Goal: Transaction & Acquisition: Purchase product/service

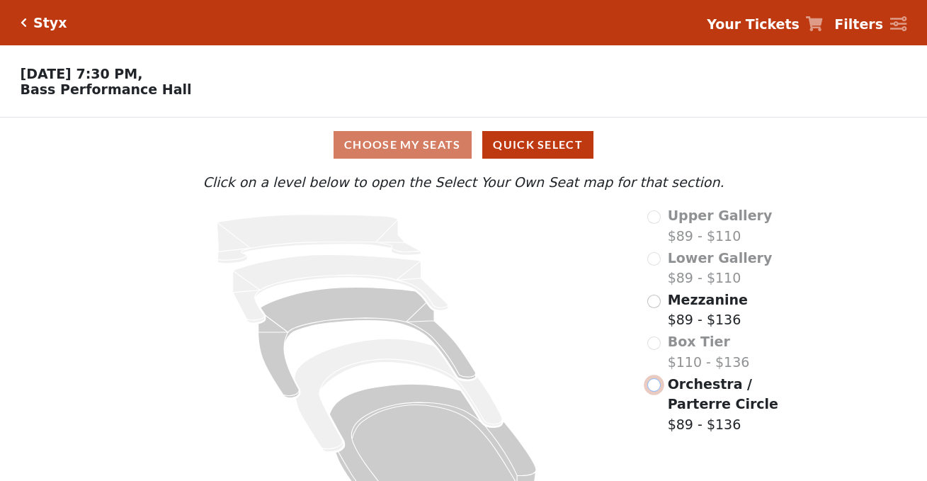
click at [654, 392] on input "radio" at bounding box center [653, 384] width 13 height 13
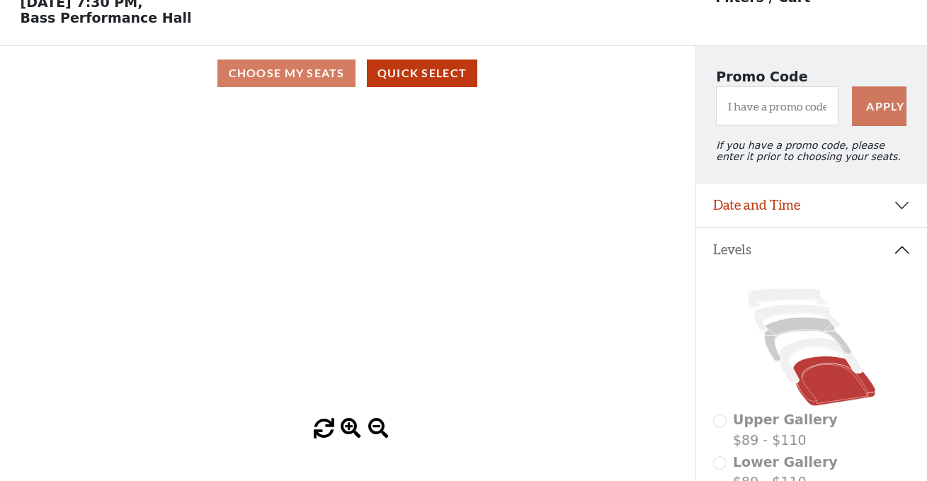
scroll to position [71, 0]
click at [77, 346] on div "Current Level Orchestra / Parterre Circle Click on a level below to open the Se…" at bounding box center [348, 270] width 696 height 339
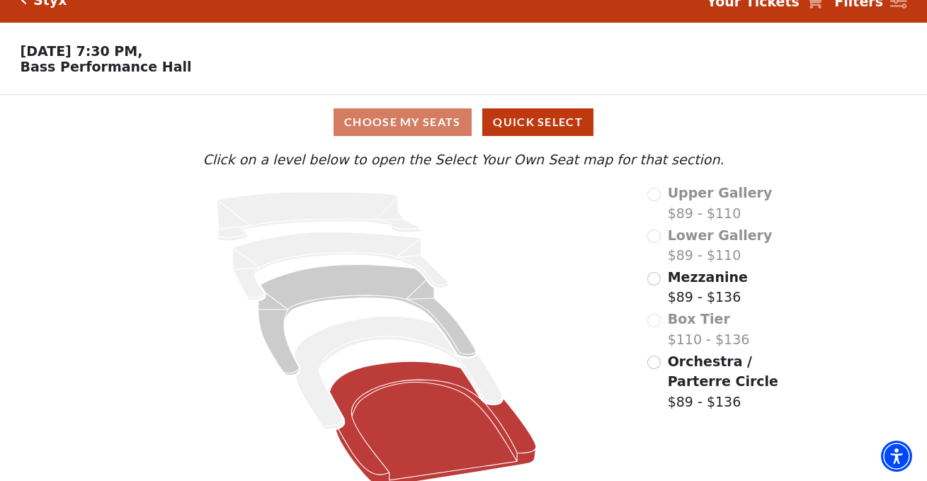
scroll to position [42, 0]
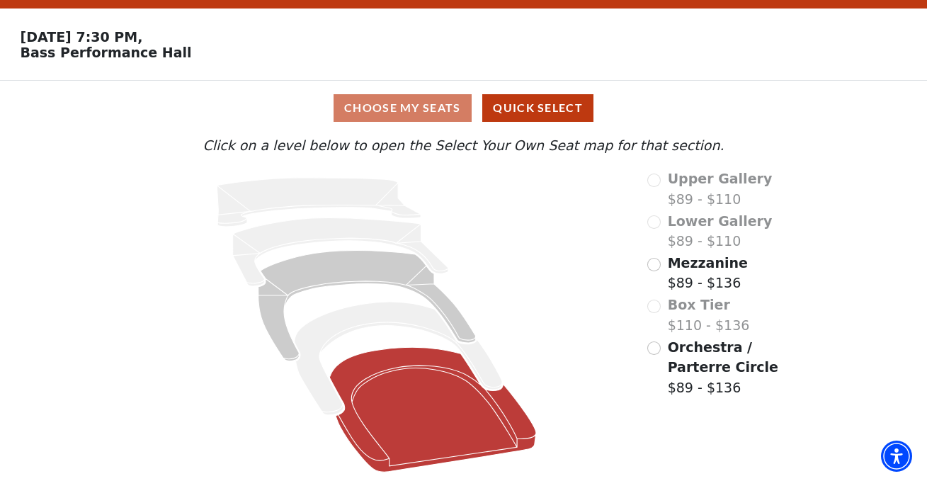
click at [458, 414] on icon at bounding box center [432, 410] width 207 height 125
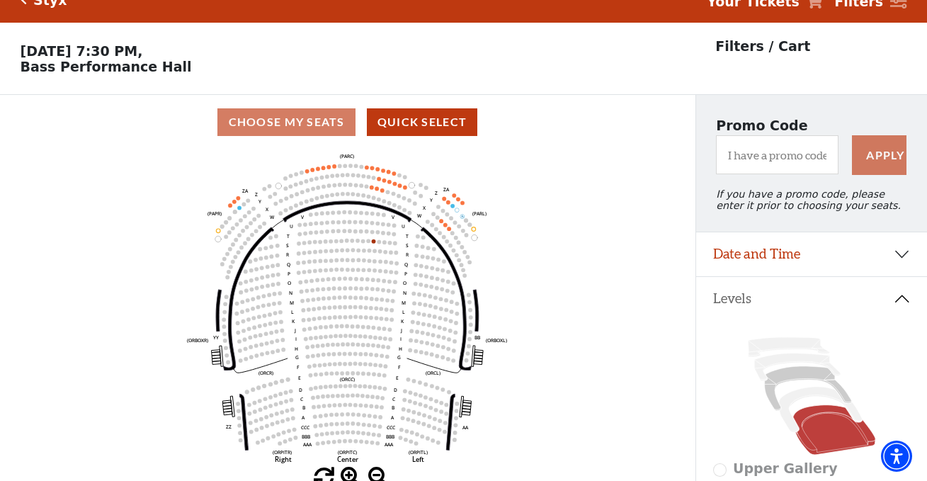
scroll to position [0, 0]
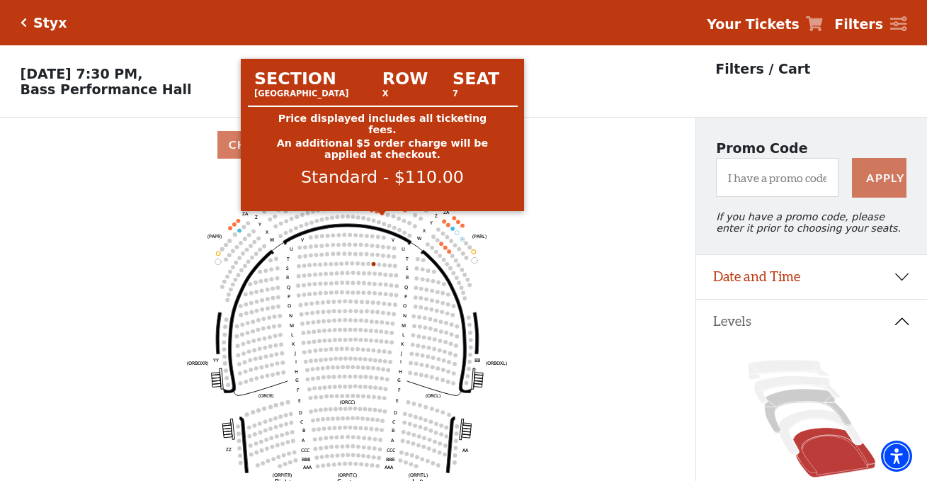
click at [382, 215] on circle at bounding box center [382, 213] width 4 height 4
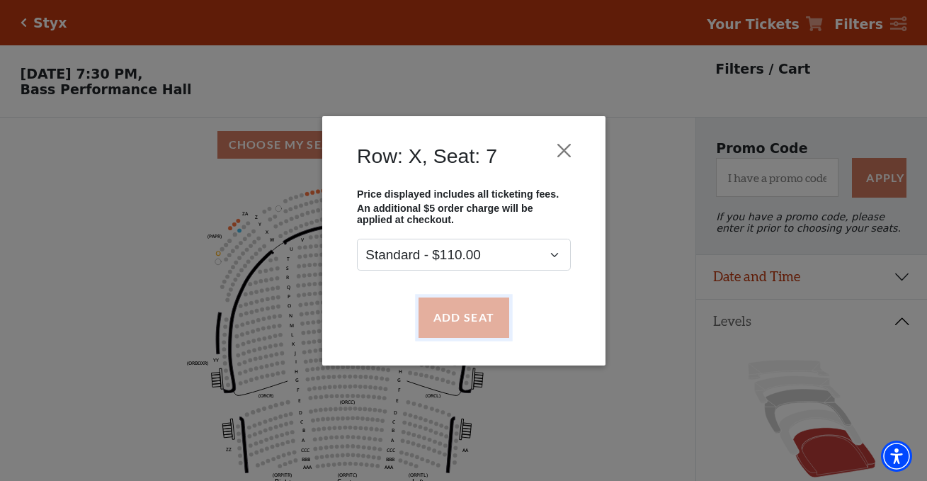
click at [447, 317] on button "Add Seat" at bounding box center [463, 317] width 91 height 40
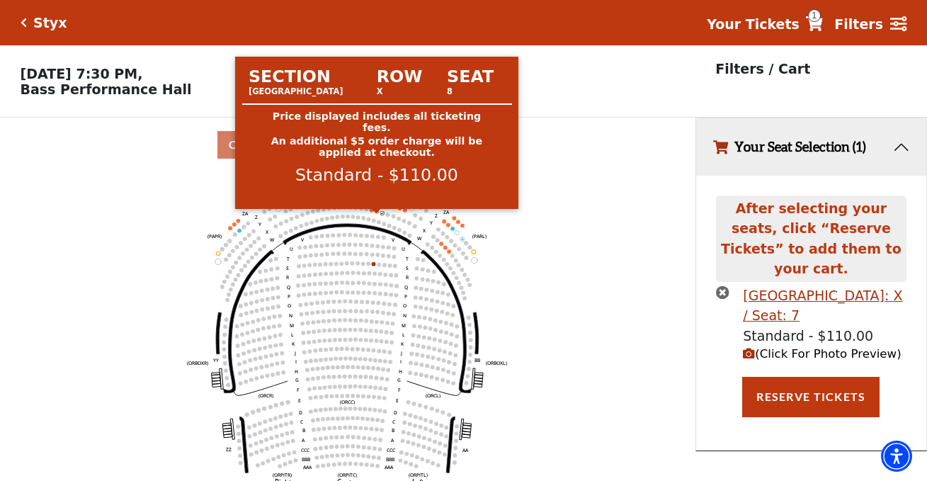
click at [377, 213] on circle at bounding box center [377, 211] width 4 height 4
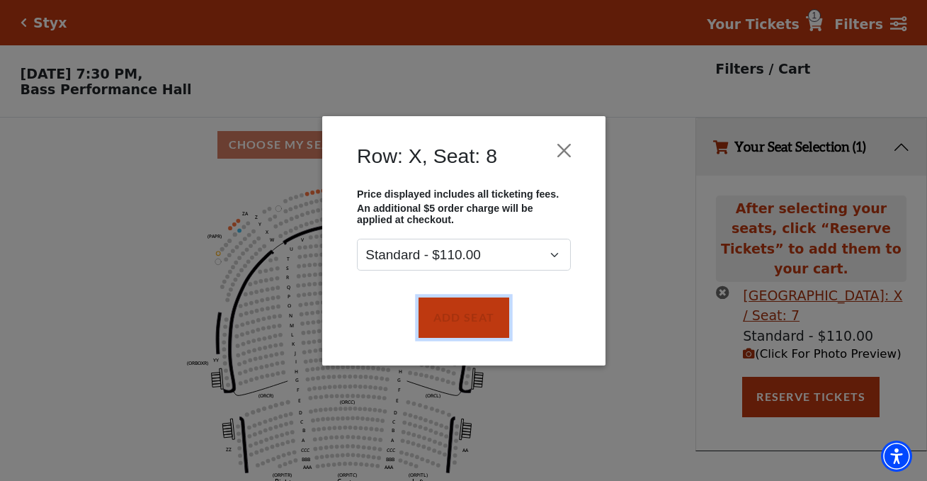
drag, startPoint x: 492, startPoint y: 324, endPoint x: 424, endPoint y: 295, distance: 73.9
click at [490, 324] on button "Add Seat" at bounding box center [463, 317] width 91 height 40
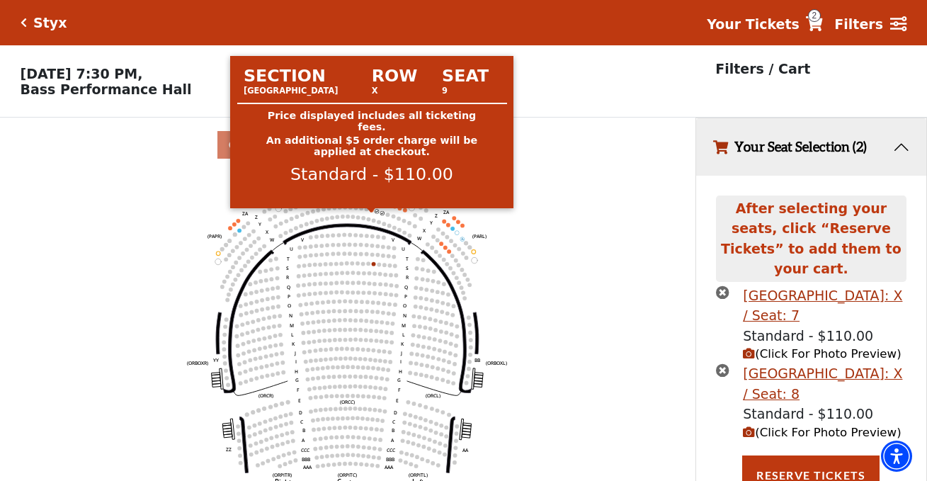
click at [373, 212] on circle at bounding box center [372, 210] width 4 height 4
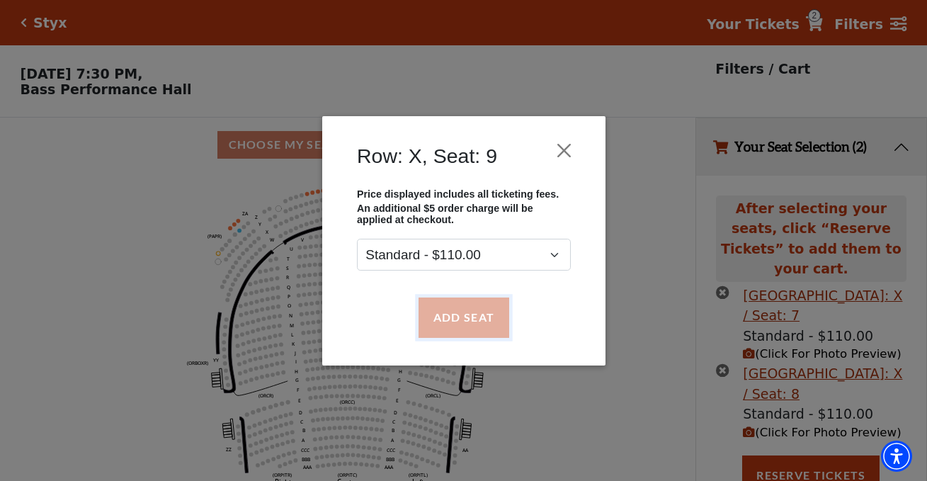
click at [448, 305] on button "Add Seat" at bounding box center [463, 317] width 91 height 40
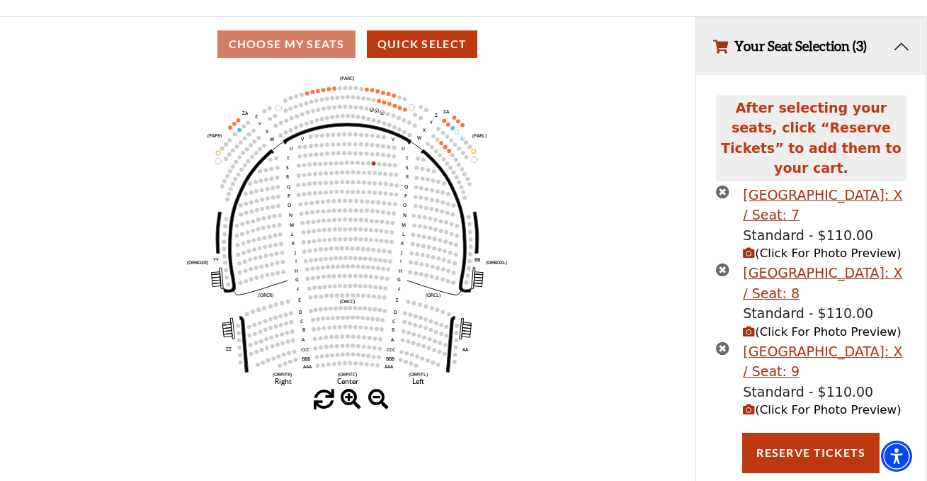
scroll to position [113, 0]
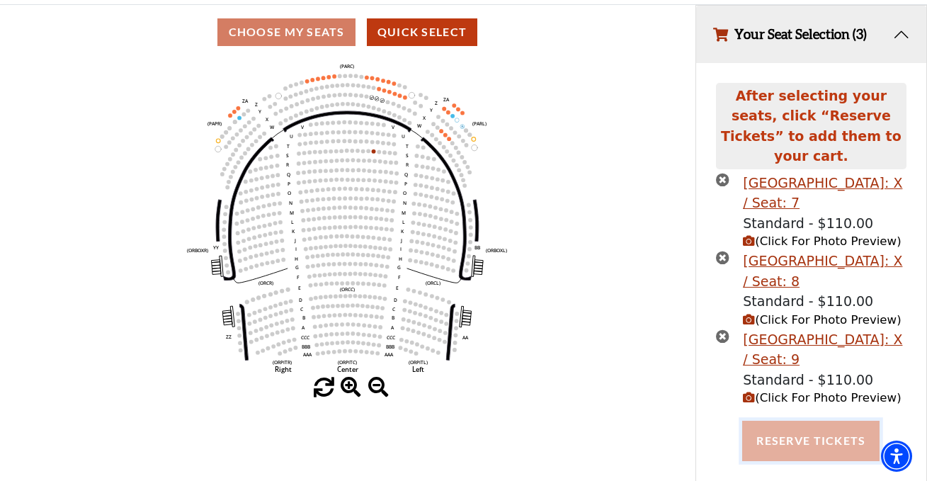
click at [829, 433] on button "Reserve Tickets" at bounding box center [810, 441] width 137 height 40
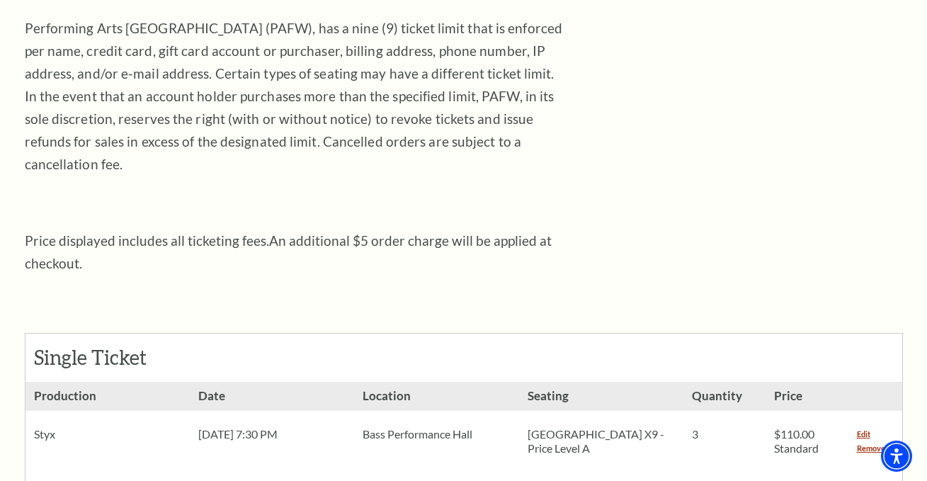
scroll to position [425, 0]
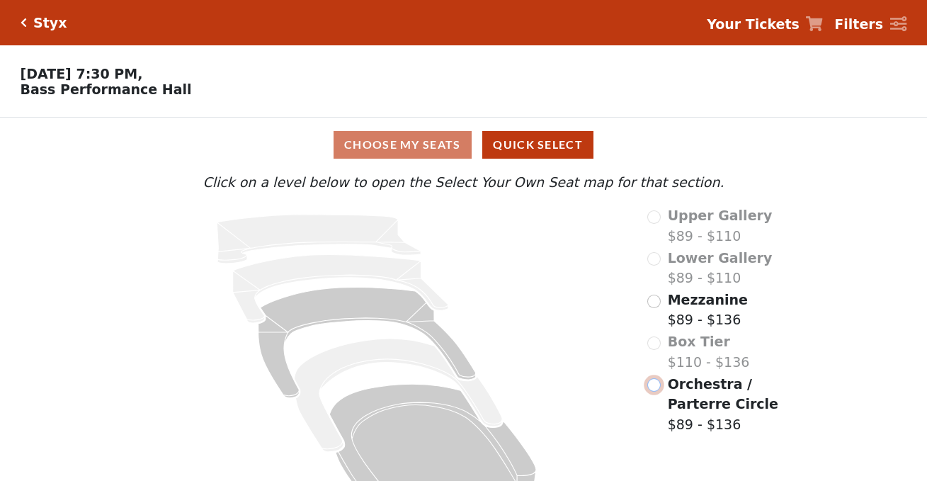
click at [657, 392] on input "radio" at bounding box center [653, 384] width 13 height 13
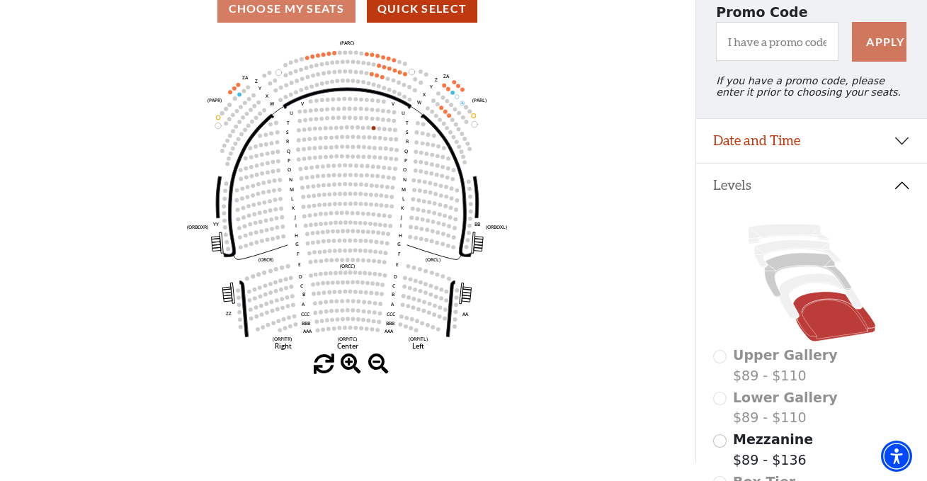
scroll to position [137, 0]
click at [353, 368] on span at bounding box center [351, 363] width 21 height 21
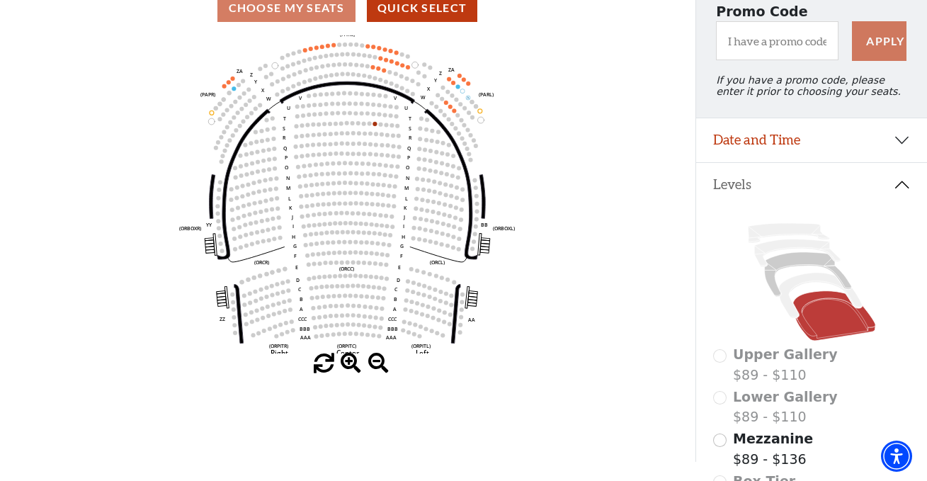
click at [353, 368] on span at bounding box center [351, 363] width 21 height 21
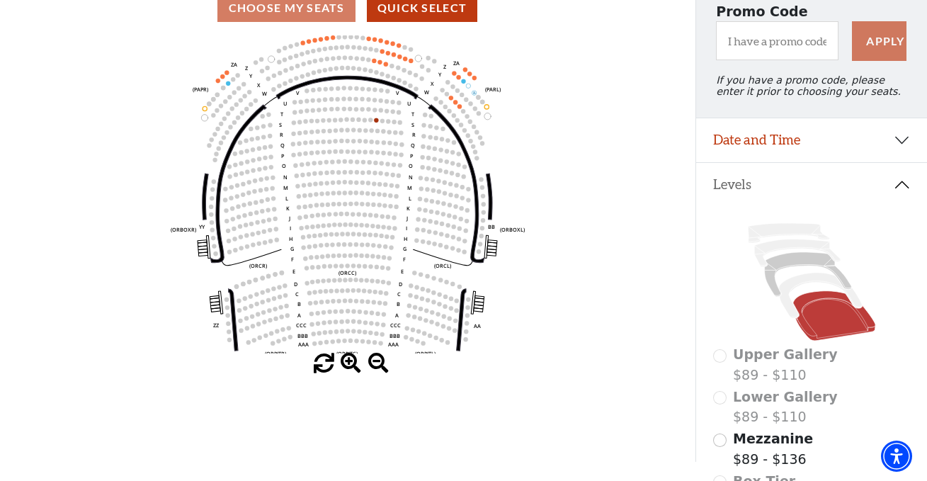
click at [353, 368] on span at bounding box center [351, 363] width 21 height 21
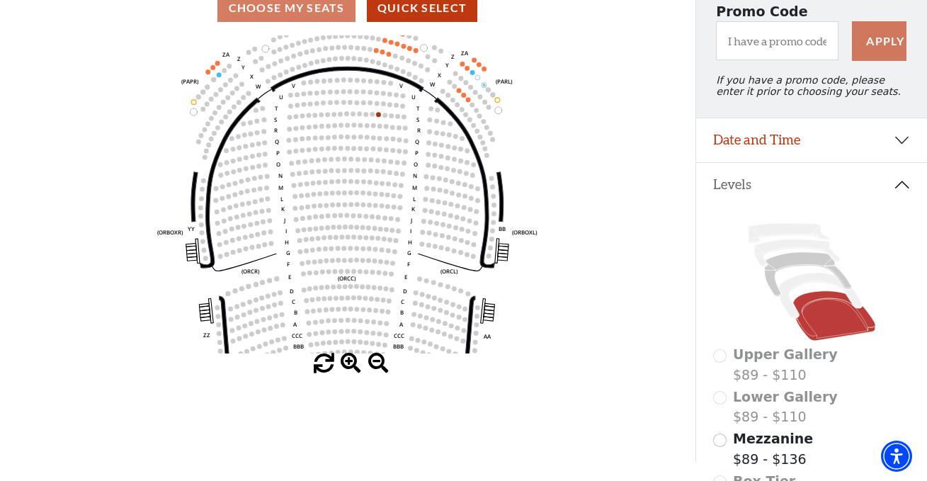
click at [353, 368] on span at bounding box center [351, 363] width 21 height 21
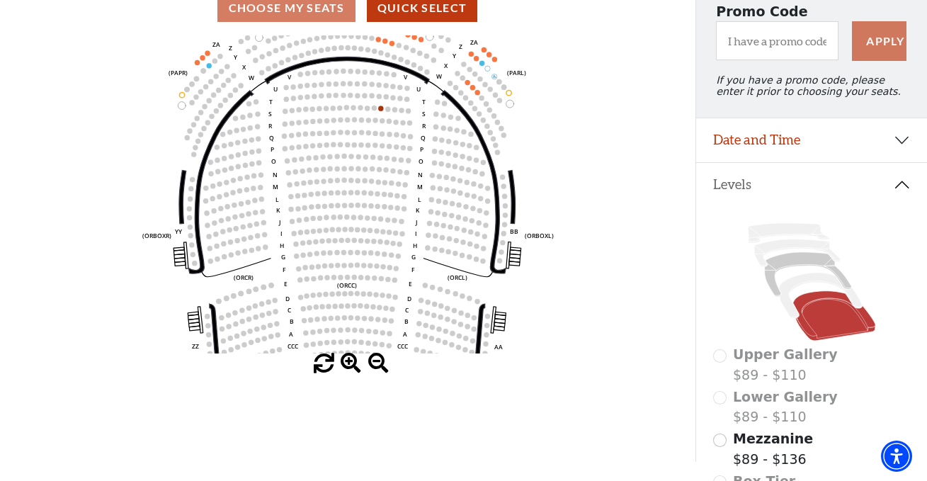
click at [353, 368] on span at bounding box center [351, 363] width 21 height 21
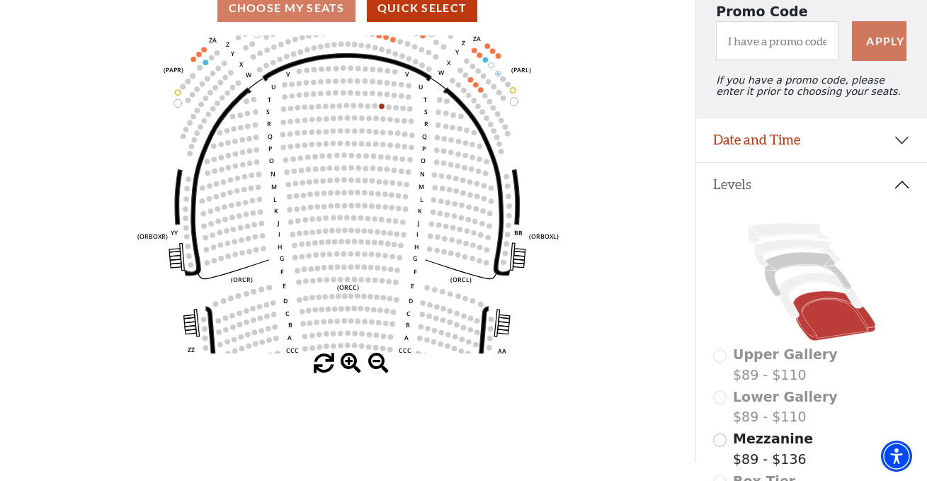
click at [353, 368] on span at bounding box center [351, 363] width 21 height 21
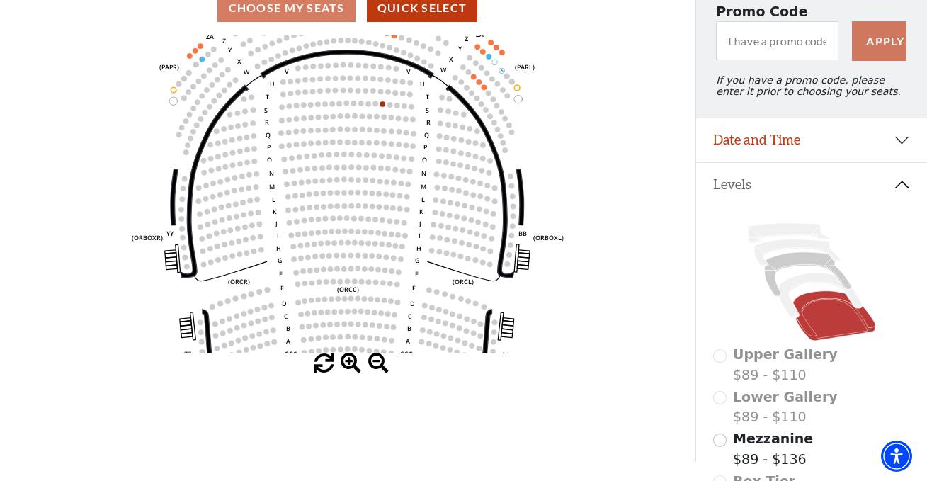
click at [353, 368] on span at bounding box center [351, 363] width 21 height 21
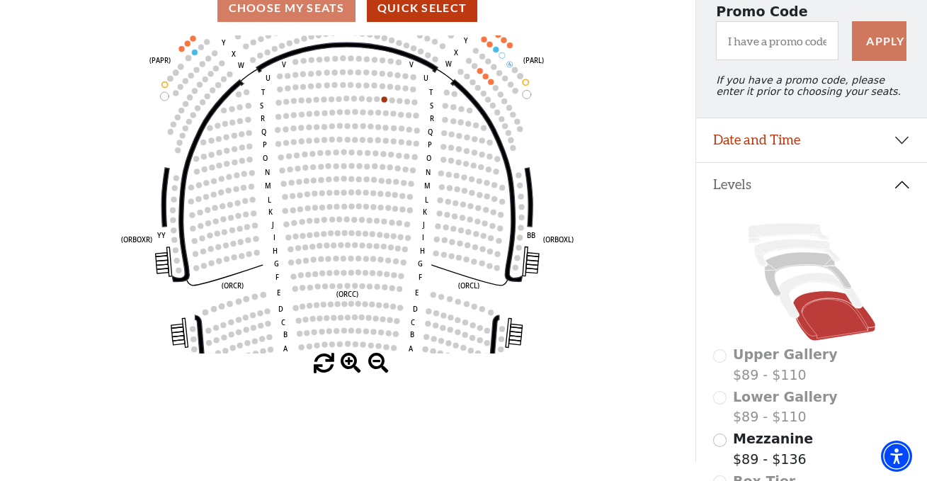
drag, startPoint x: 413, startPoint y: 85, endPoint x: 344, endPoint y: 262, distance: 189.9
click at [378, 244] on icon "Left (ORPITL) Right (ORPITR) Center (ORPITC) ZZ AA YY BB ZA ZA (ORCL) (ORCR) (O…" at bounding box center [348, 194] width 626 height 318
click at [344, 262] on icon "Left (ORPITL) Right (ORPITR) Center (ORPITC) ZZ AA YY BB ZA ZA (ORCL) (ORCR) (O…" at bounding box center [348, 194] width 626 height 318
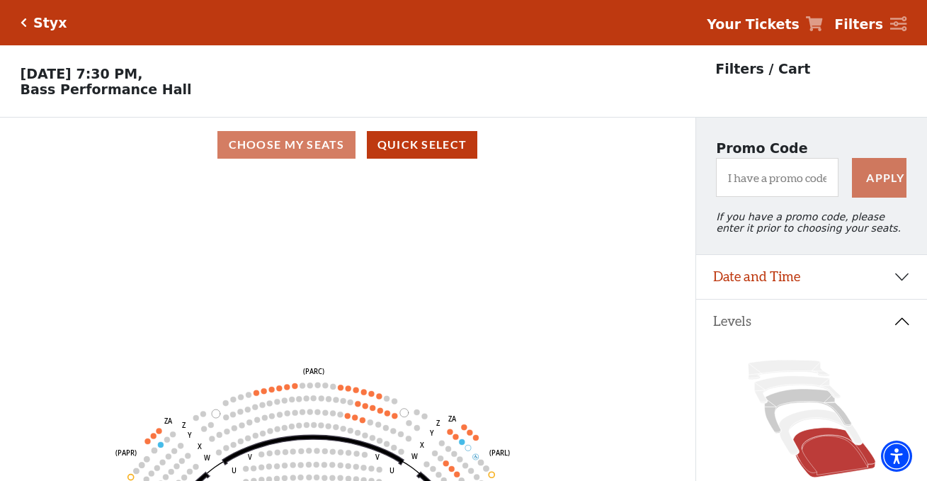
scroll to position [71, 0]
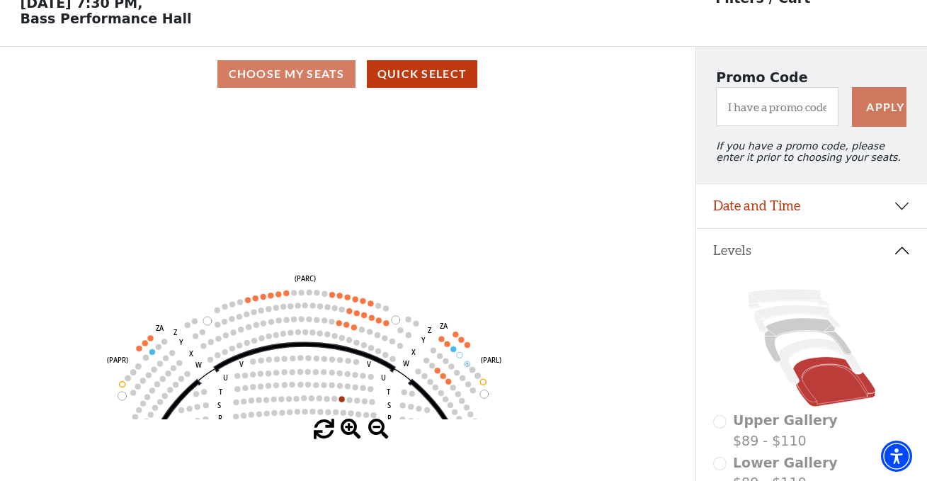
drag, startPoint x: 346, startPoint y: 374, endPoint x: 339, endPoint y: 353, distance: 22.6
click at [339, 353] on icon at bounding box center [304, 357] width 181 height 30
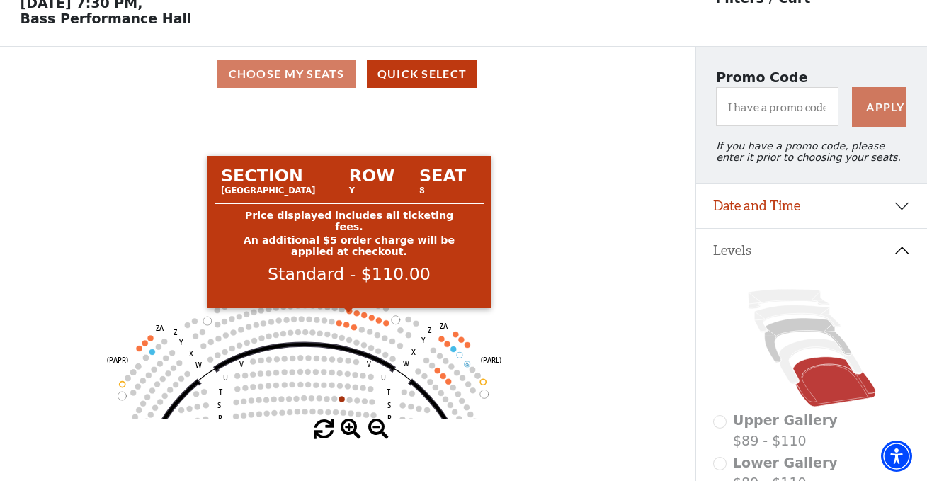
click at [350, 314] on circle at bounding box center [349, 311] width 6 height 6
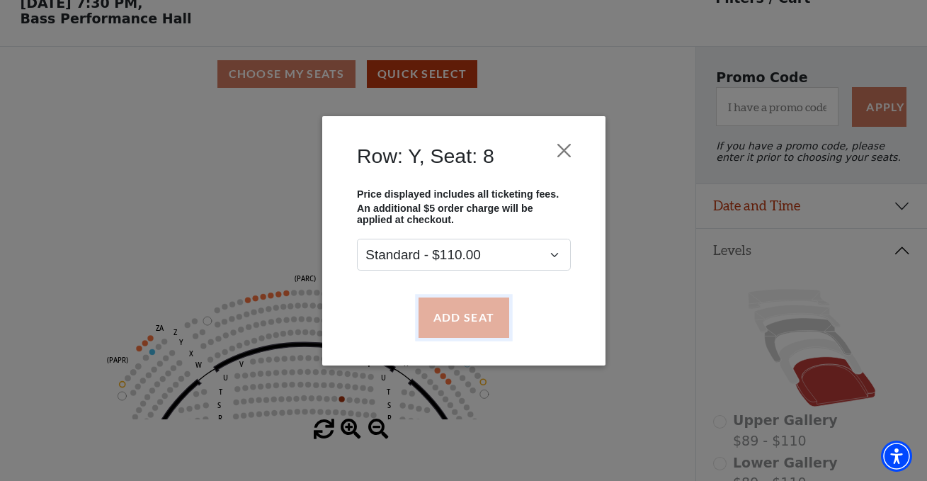
click at [441, 332] on button "Add Seat" at bounding box center [463, 317] width 91 height 40
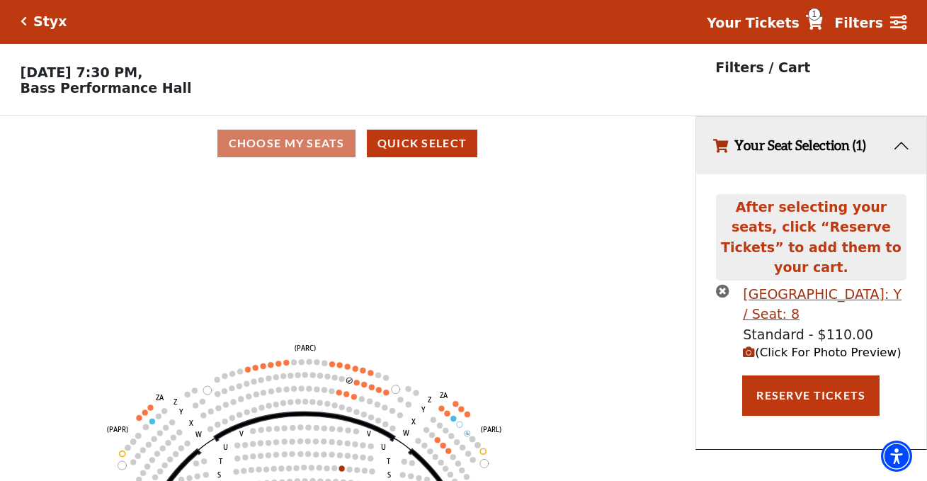
scroll to position [0, 0]
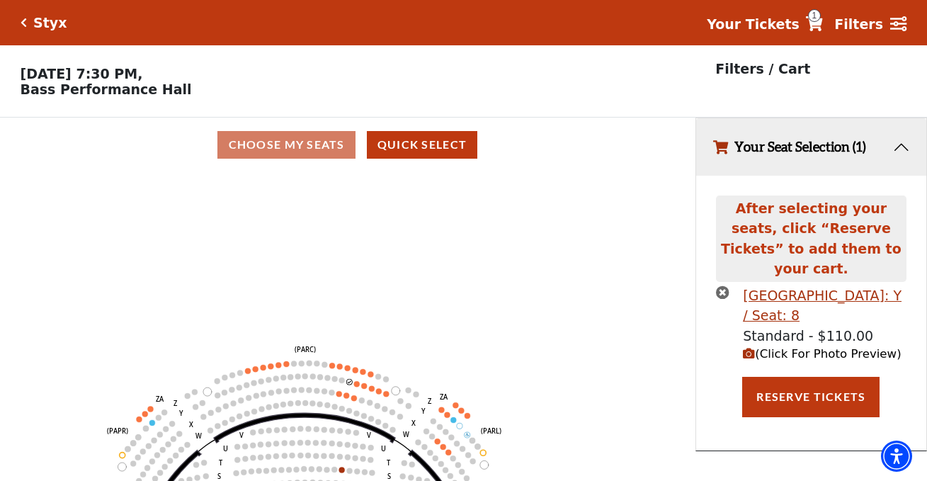
click at [356, 387] on circle at bounding box center [357, 384] width 6 height 6
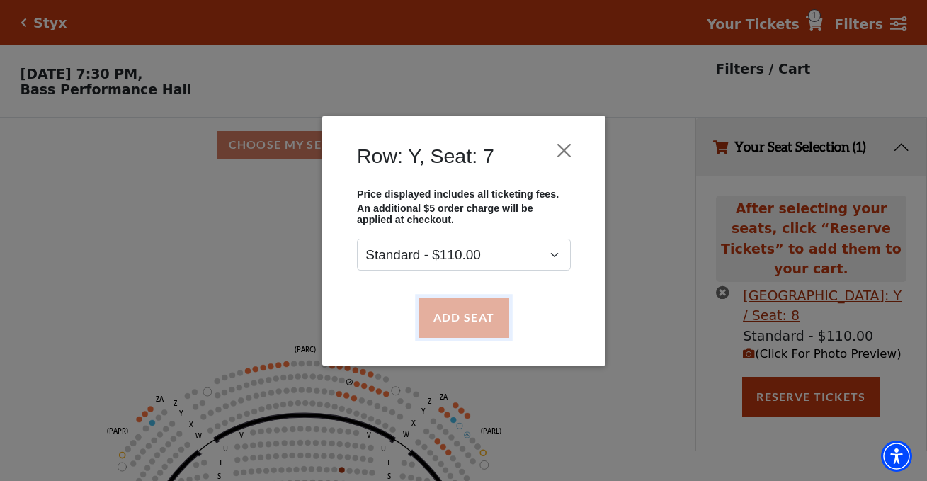
click at [431, 331] on button "Add Seat" at bounding box center [463, 317] width 91 height 40
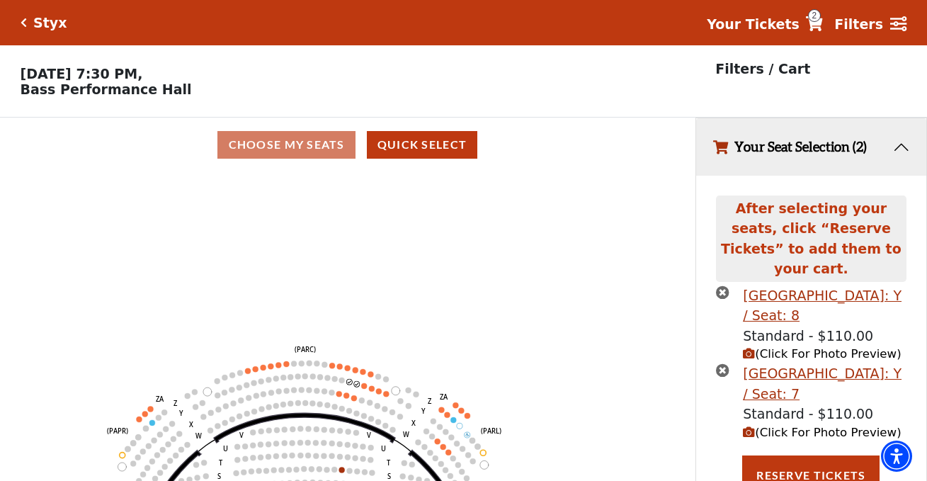
click at [362, 389] on circle at bounding box center [364, 386] width 6 height 6
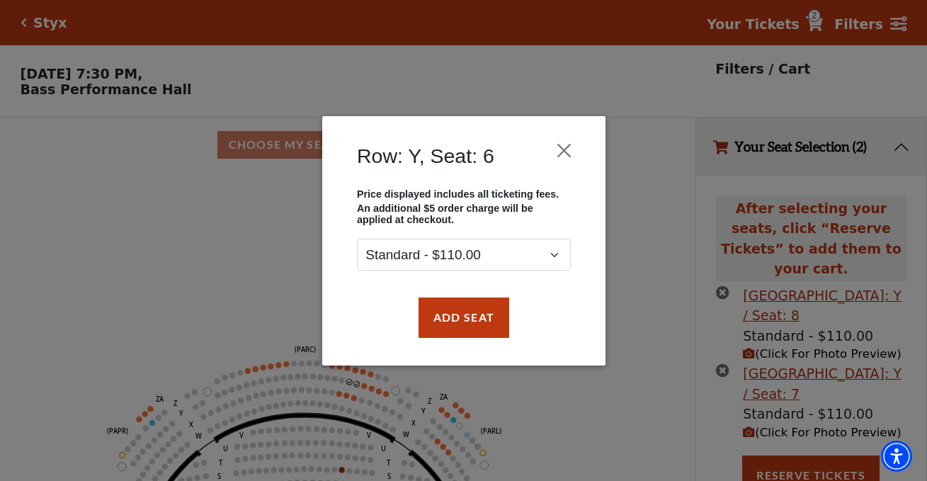
click at [438, 346] on div "Add Seat" at bounding box center [464, 317] width 241 height 67
click at [448, 336] on button "Add Seat" at bounding box center [463, 317] width 91 height 40
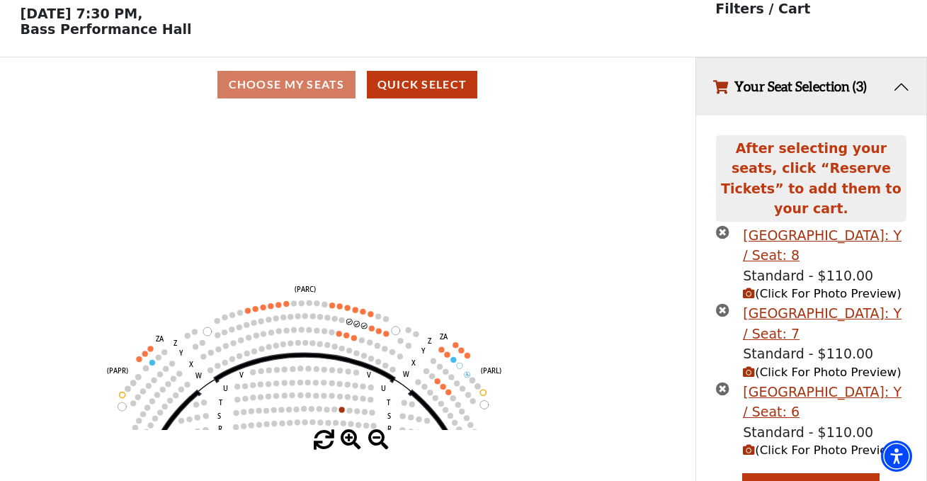
scroll to position [78, 0]
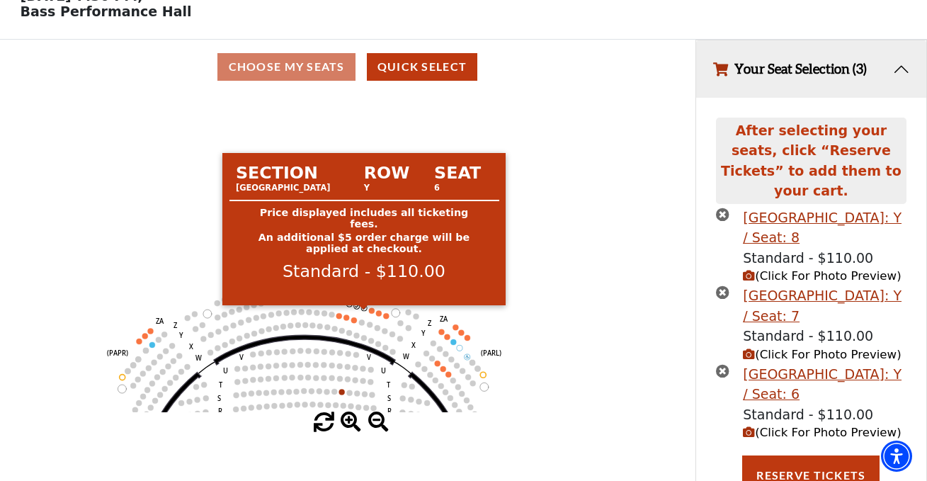
click at [370, 313] on circle at bounding box center [372, 310] width 6 height 6
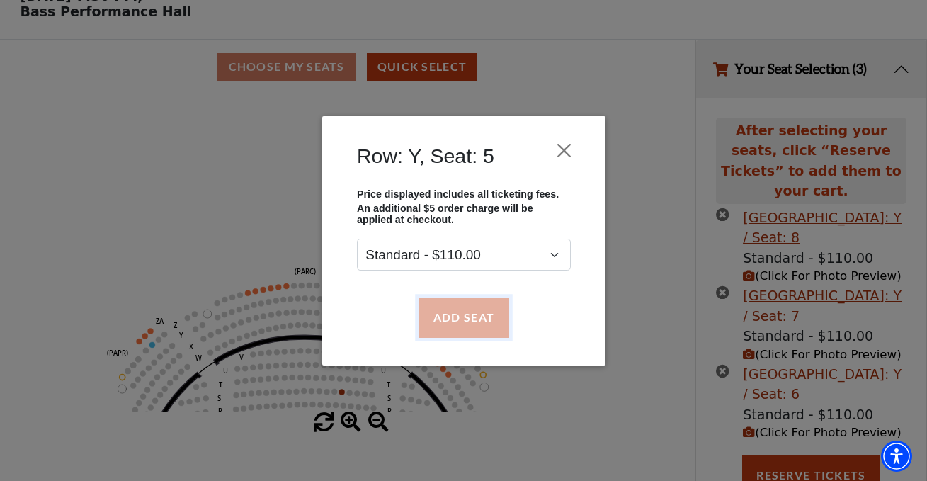
click at [429, 310] on button "Add Seat" at bounding box center [463, 317] width 91 height 40
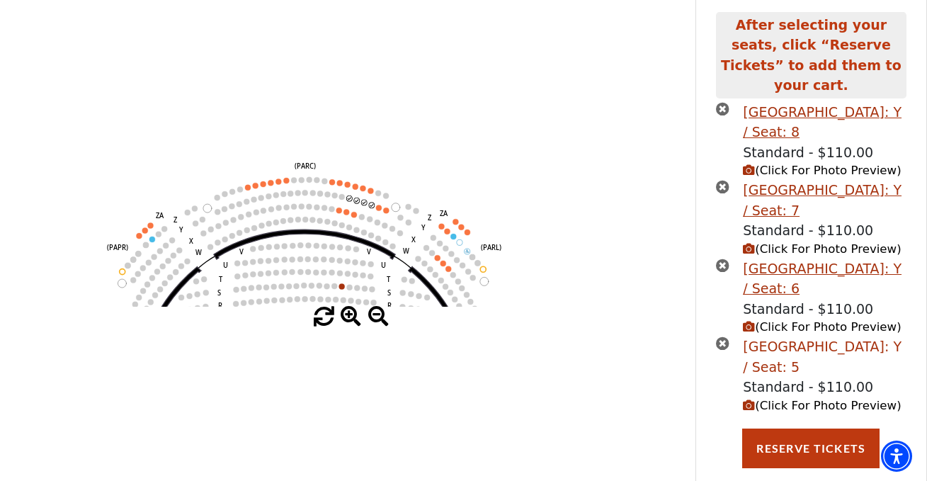
scroll to position [191, 0]
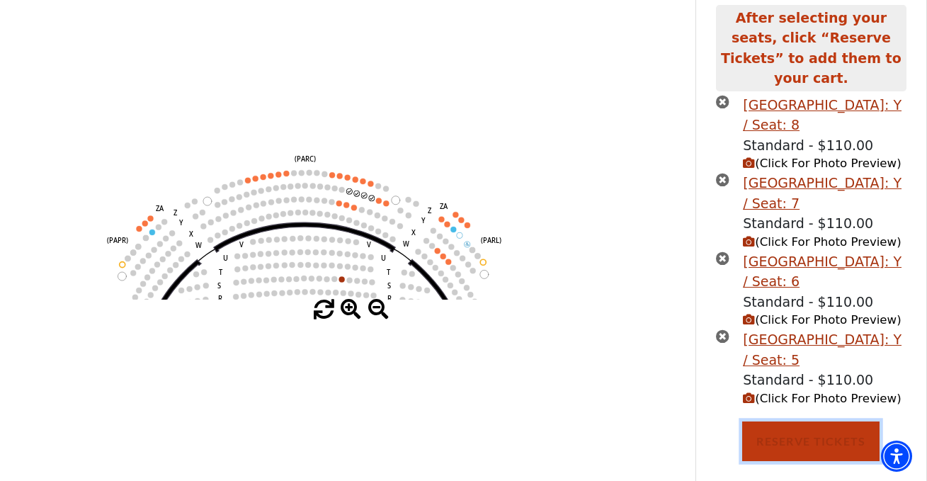
click at [824, 427] on button "Reserve Tickets" at bounding box center [810, 441] width 137 height 40
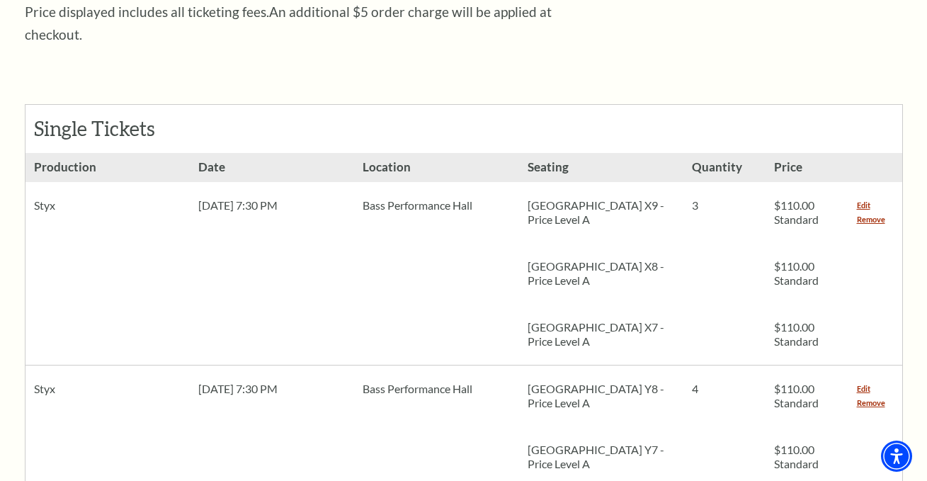
scroll to position [567, 0]
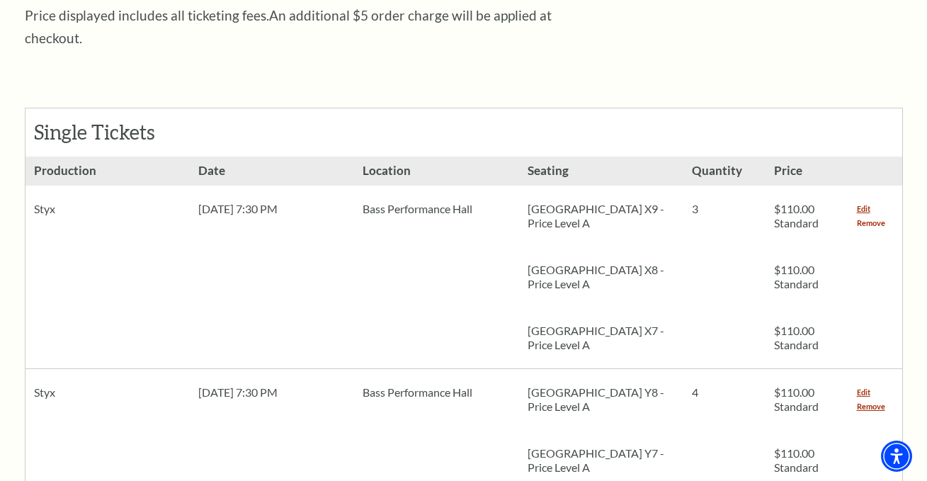
click at [866, 216] on link "Remove" at bounding box center [871, 223] width 28 height 14
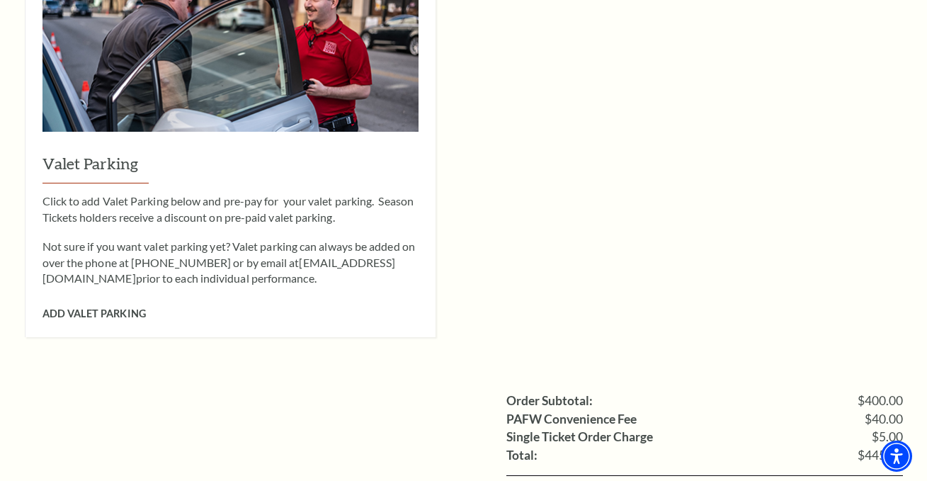
scroll to position [1346, 0]
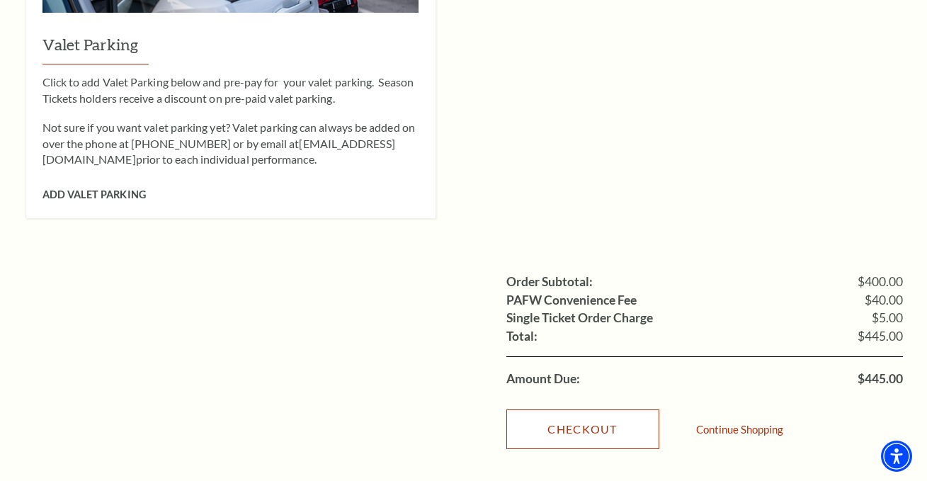
click at [568, 411] on link "Checkout" at bounding box center [582, 429] width 153 height 40
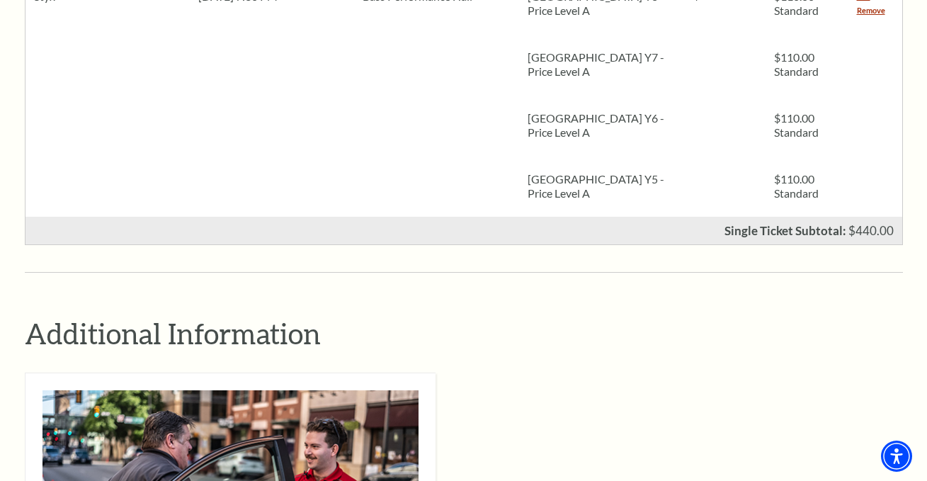
scroll to position [567, 0]
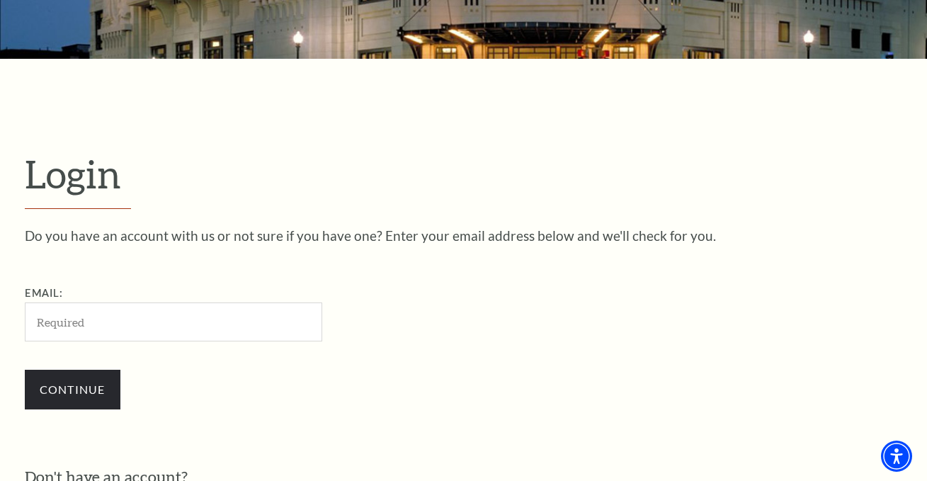
scroll to position [354, 0]
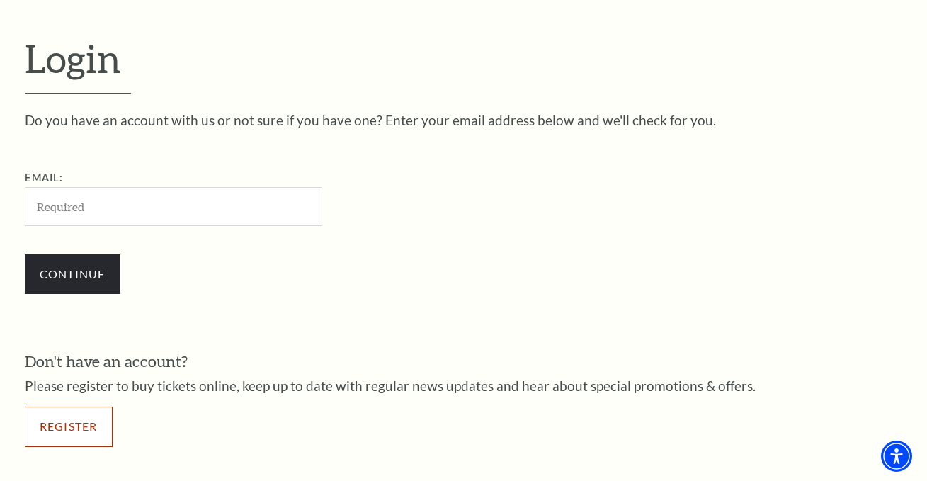
drag, startPoint x: 70, startPoint y: 425, endPoint x: 91, endPoint y: 424, distance: 20.6
click at [70, 425] on link "Register" at bounding box center [69, 427] width 88 height 40
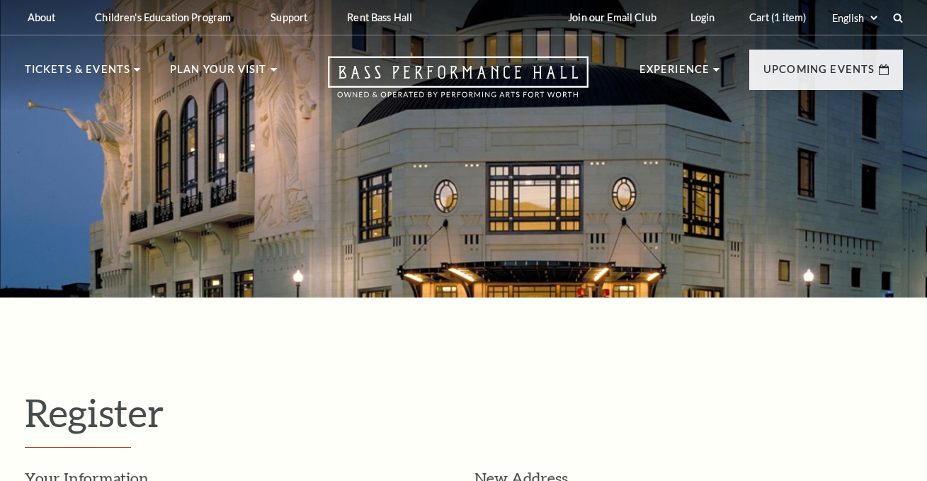
select select "1"
select select "[GEOGRAPHIC_DATA]"
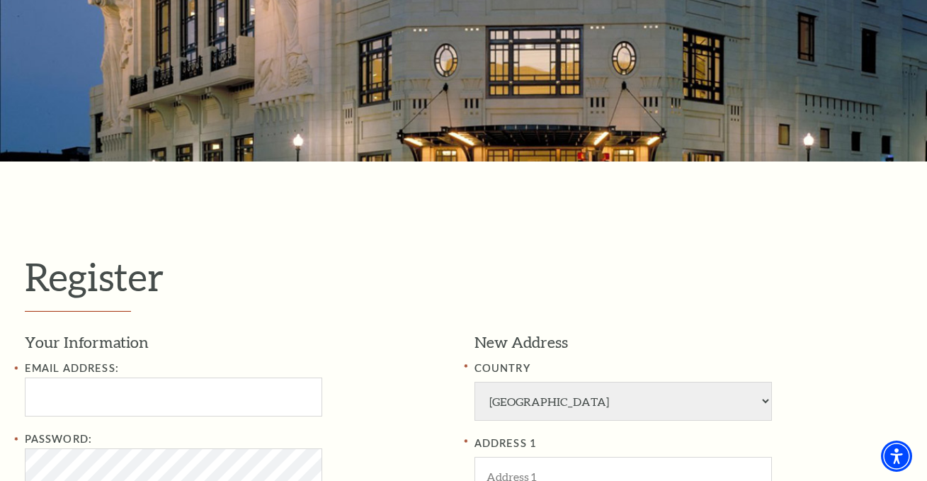
scroll to position [283, 0]
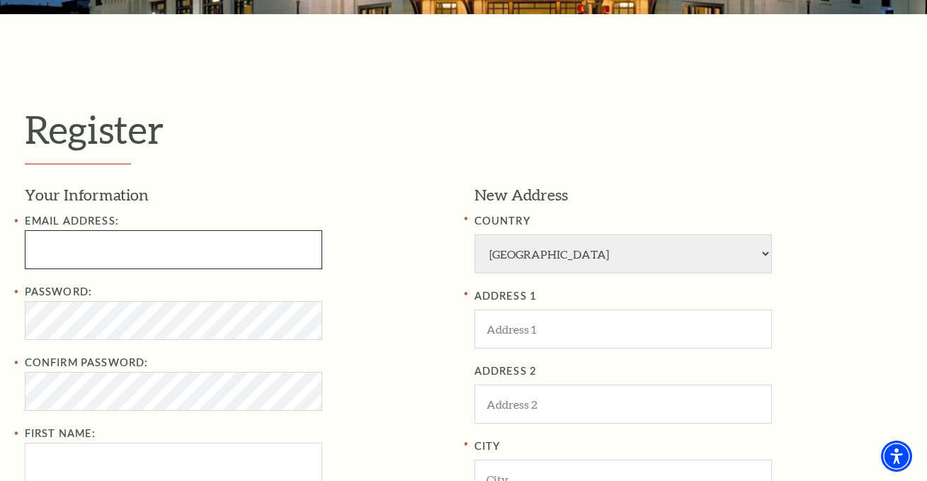
click at [101, 259] on input "Email Address:" at bounding box center [173, 249] width 297 height 39
paste input "[URL][DOMAIN_NAME]"
type input "[URL][DOMAIN_NAME]"
click at [90, 258] on input "Email Address:" at bounding box center [173, 249] width 297 height 39
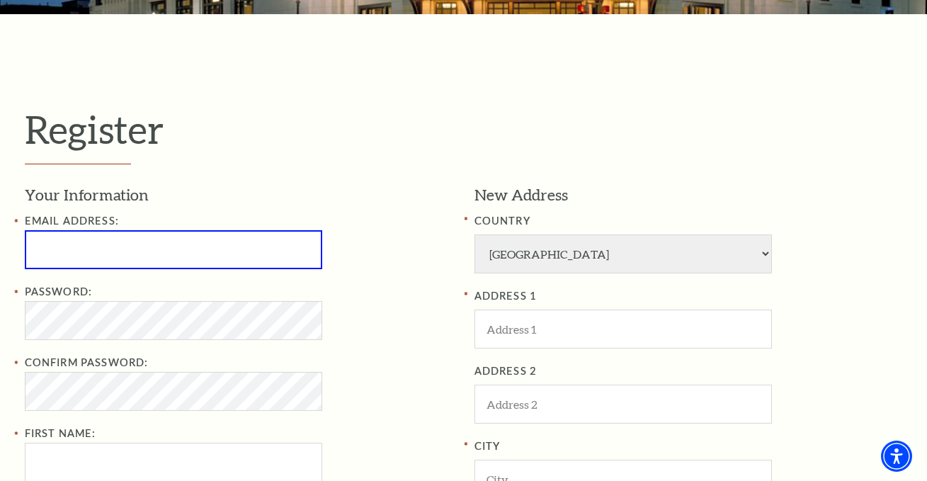
paste input "oscarforman91@gmail.com"
type input "oscarforman91@gmail.com"
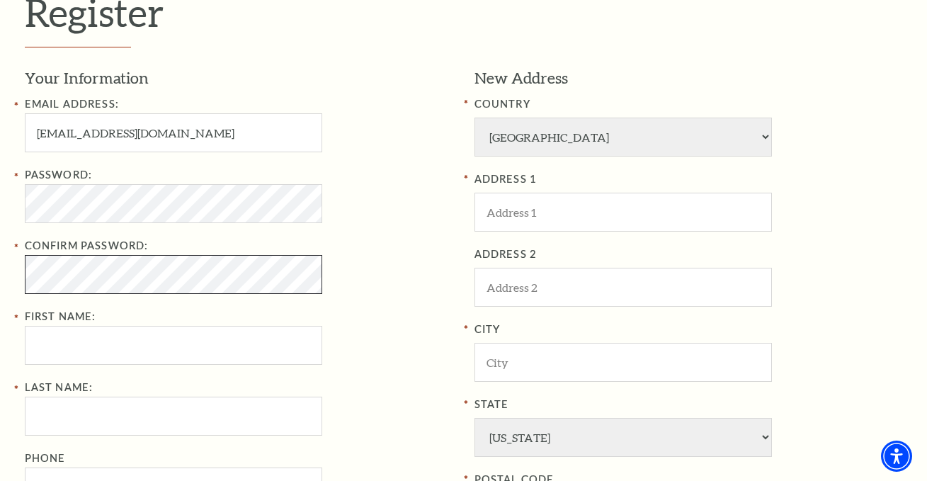
scroll to position [425, 0]
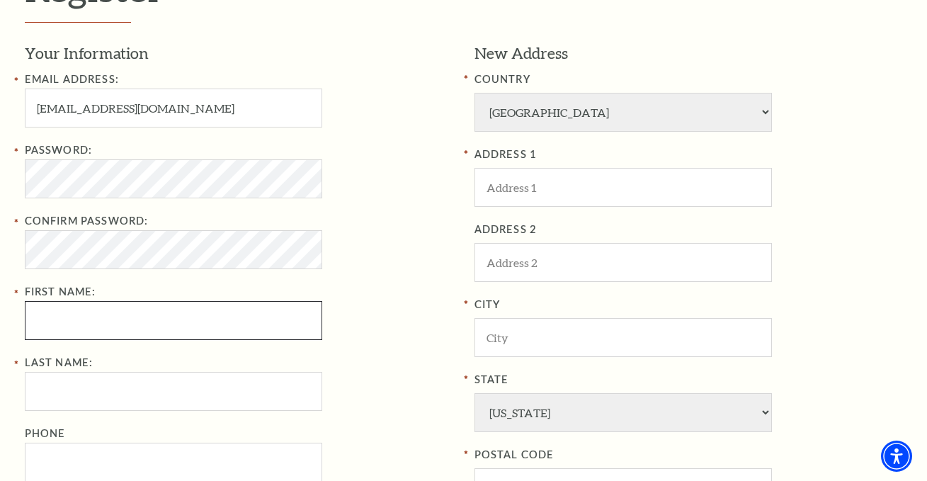
click at [154, 334] on input "First Name:" at bounding box center [173, 320] width 297 height 39
type input "Oscar"
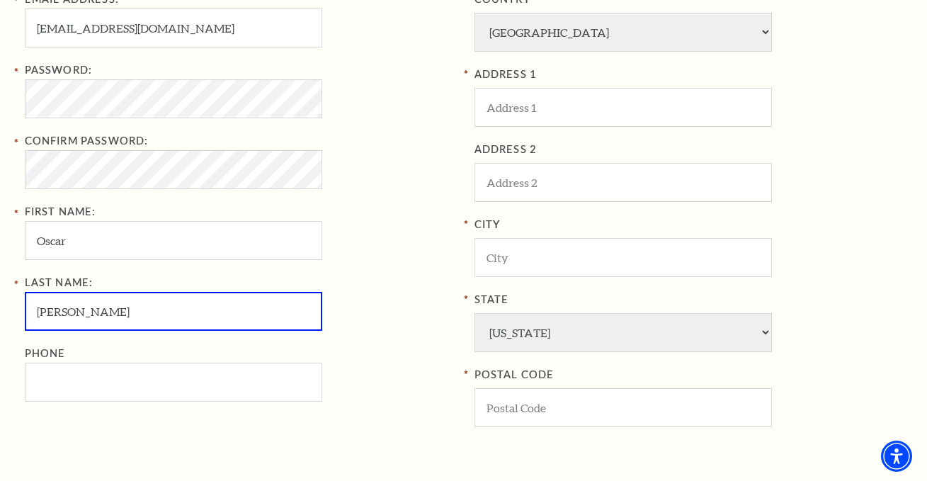
scroll to position [631, 0]
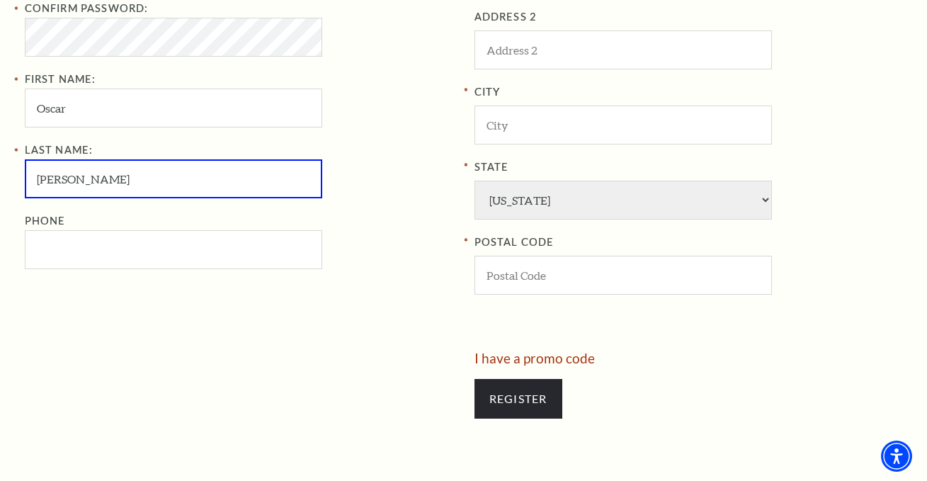
type input "Forman"
drag, startPoint x: 154, startPoint y: 254, endPoint x: 193, endPoint y: 262, distance: 39.7
click at [154, 254] on input "Phone" at bounding box center [173, 249] width 297 height 39
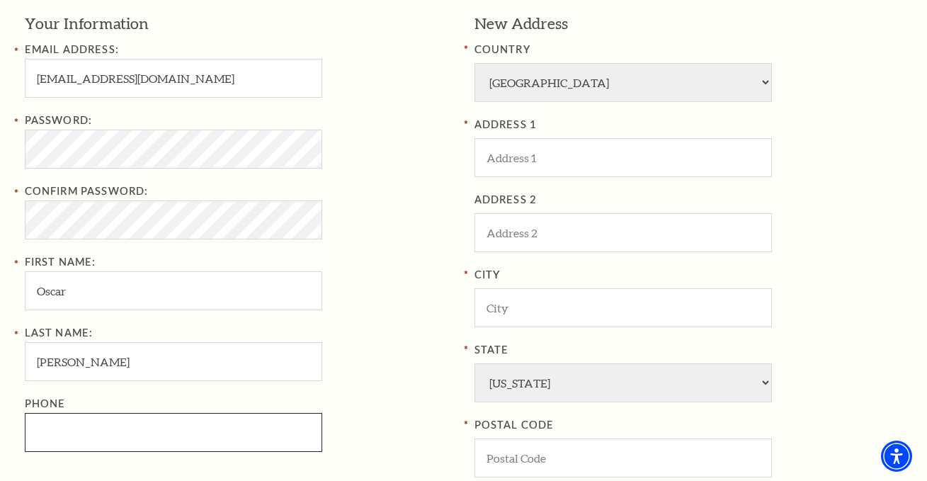
scroll to position [489, 0]
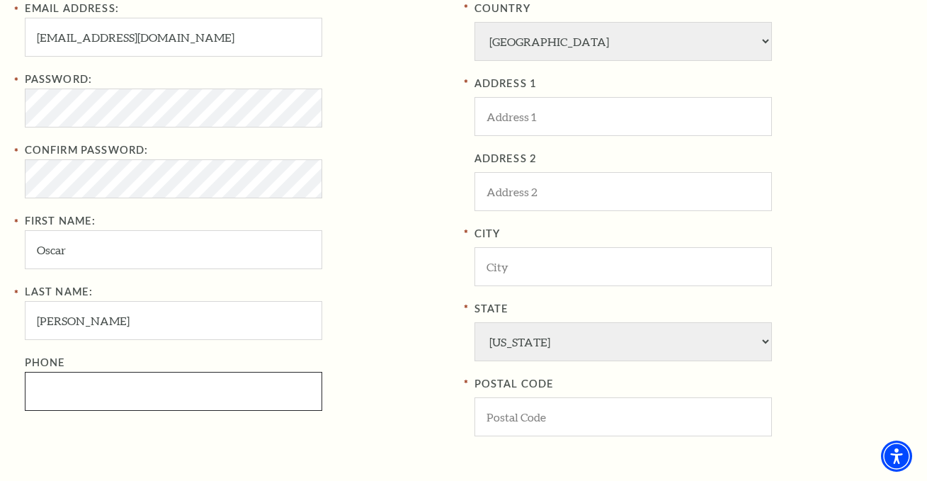
click at [140, 387] on input "Phone" at bounding box center [173, 391] width 297 height 39
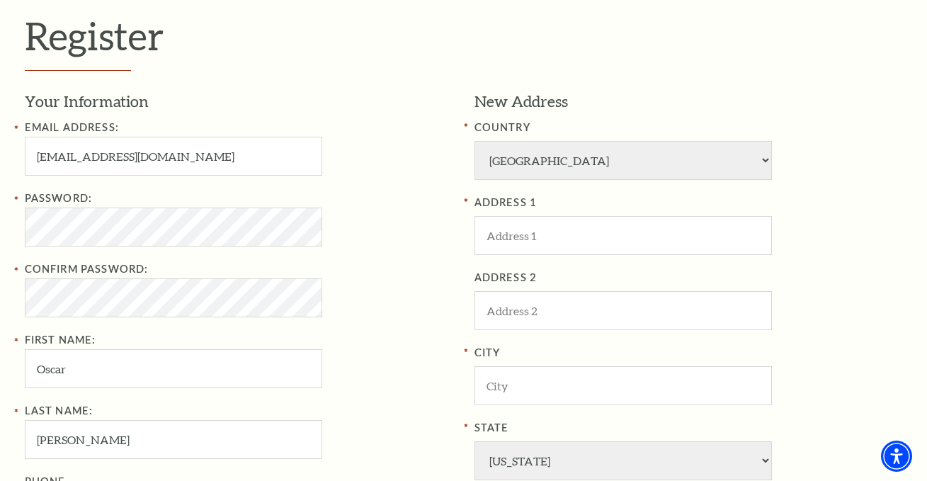
scroll to position [348, 0]
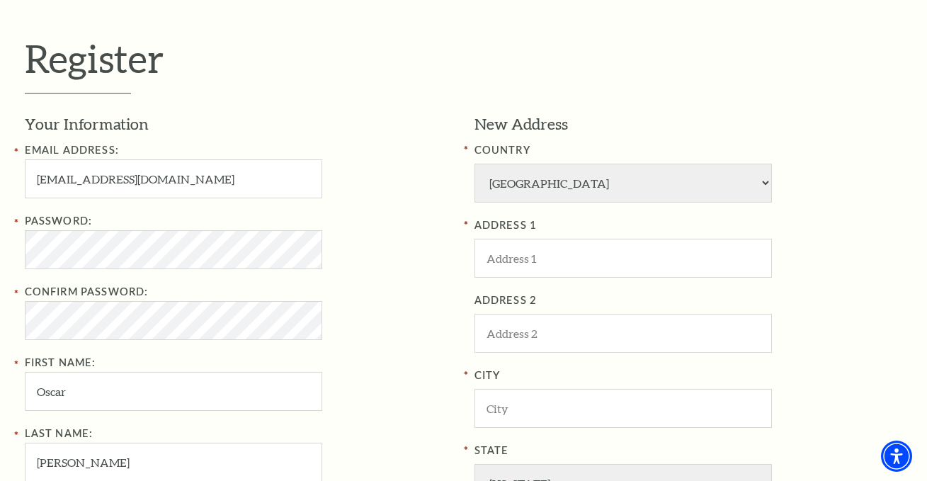
type input "817-904-5697"
click at [521, 255] on input "ADDRESS 1" at bounding box center [623, 258] width 297 height 39
paste input "4101 S Hulen St, Fort Worth, TX 76109"
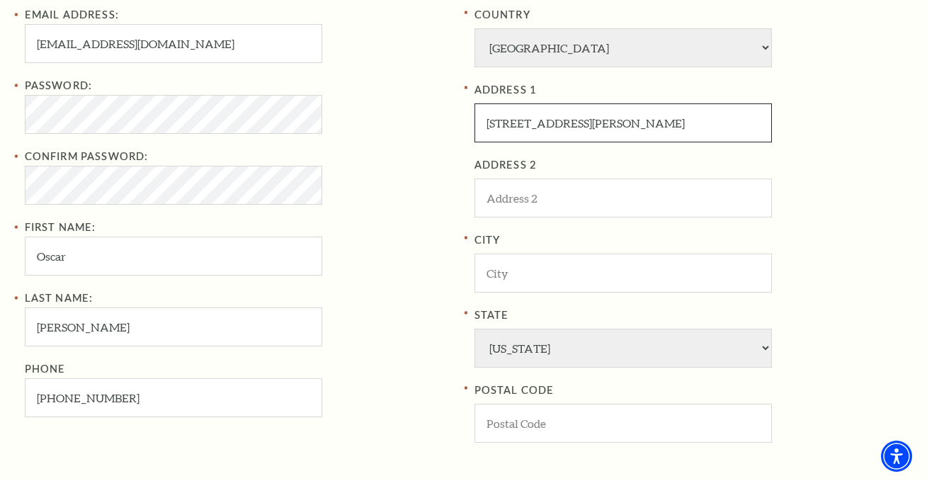
scroll to position [489, 0]
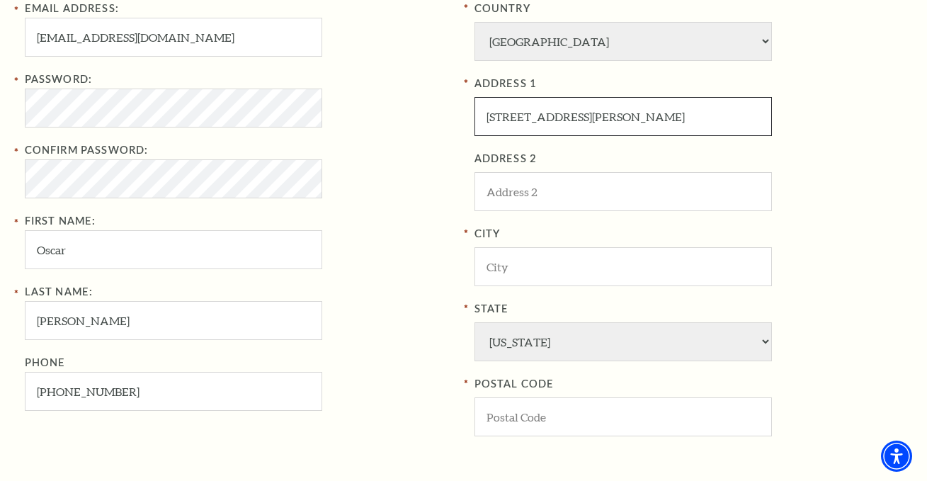
drag, startPoint x: 566, startPoint y: 118, endPoint x: 628, endPoint y: 115, distance: 62.4
click at [628, 115] on input "4101 S Hulen St, Fort Worth, TX 76109" at bounding box center [623, 116] width 297 height 39
type input "4101 S Hulen St, TX 76109"
click at [545, 265] on input "City" at bounding box center [623, 266] width 297 height 39
paste input ", Fort Worth"
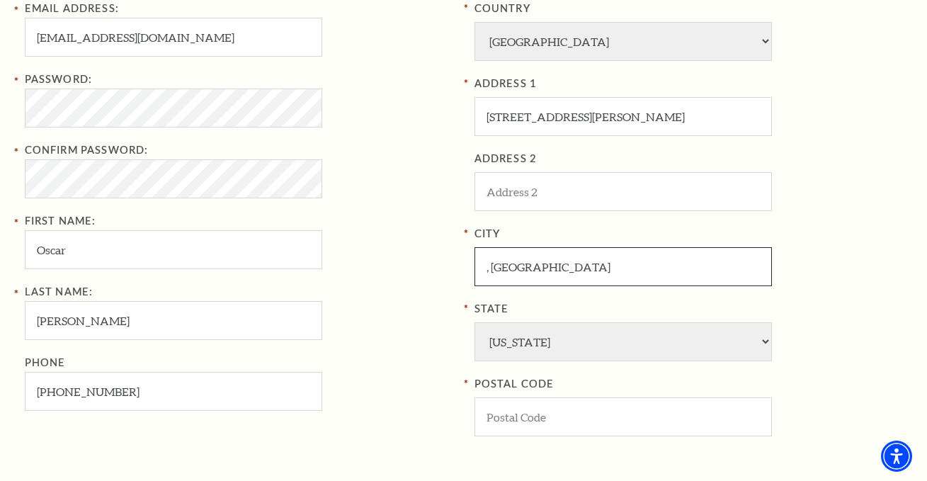
type input ", Fort Worth"
click at [593, 120] on input "4101 S Hulen St, TX 76109" at bounding box center [623, 116] width 297 height 39
type input "4101 S Hulen St, TX"
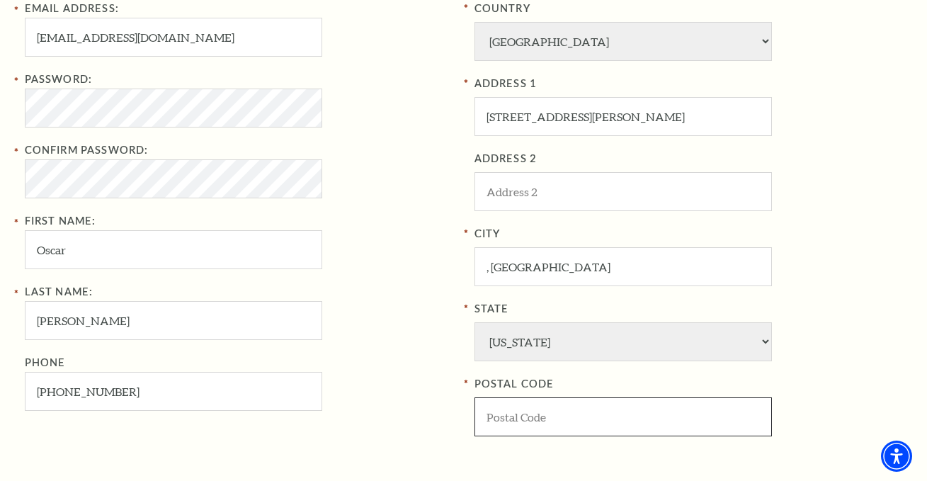
drag, startPoint x: 509, startPoint y: 424, endPoint x: 508, endPoint y: 414, distance: 10.6
click at [509, 425] on input "POSTAL CODE" at bounding box center [623, 416] width 297 height 39
paste input "76109"
type input "76109"
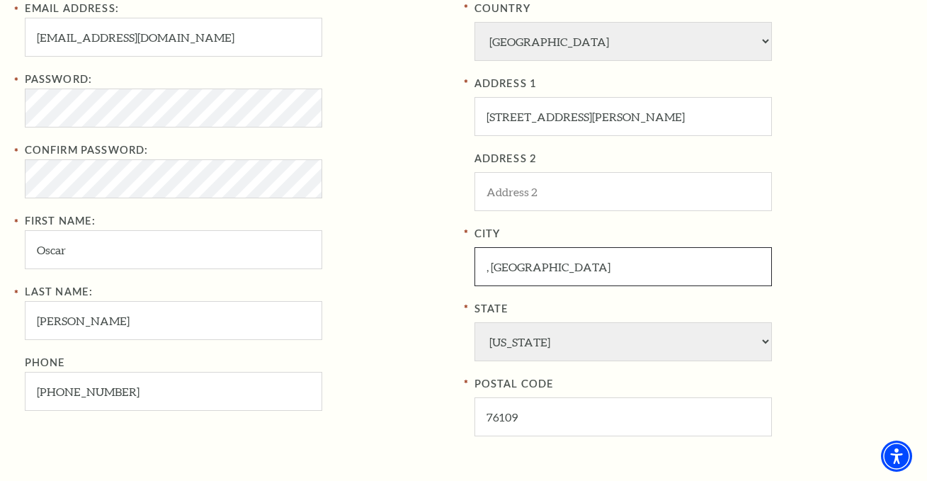
click at [491, 268] on input ", Fort Worth" at bounding box center [623, 266] width 297 height 39
type input "Fort Worth"
click at [600, 114] on input "4101 S Hulen St, TX" at bounding box center [623, 116] width 297 height 39
type input "4101 S Hulen St"
click at [358, 235] on div "Password: Confirm Password: First Name: Oscar" at bounding box center [239, 170] width 429 height 198
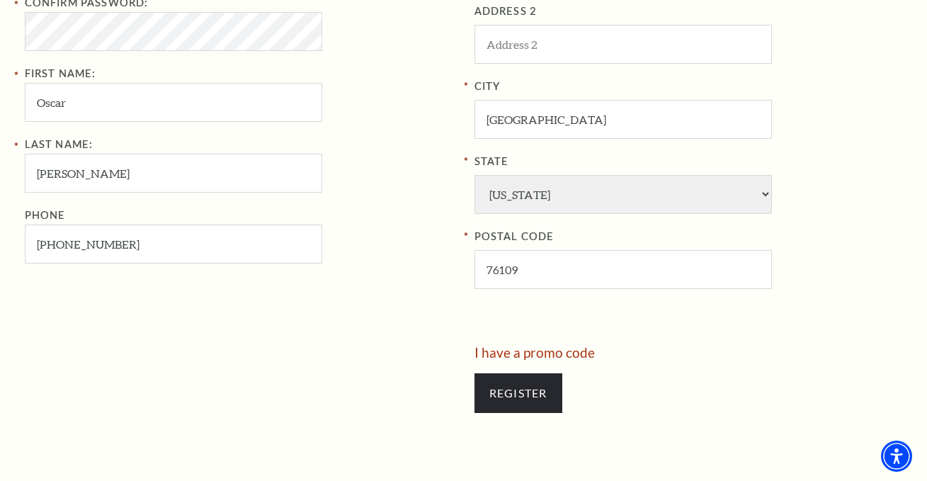
scroll to position [702, 0]
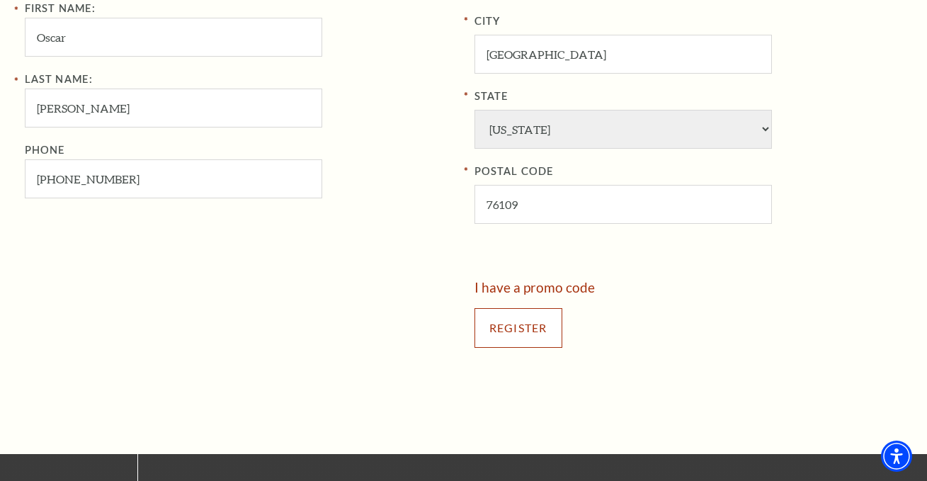
click at [504, 336] on input "Register" at bounding box center [519, 328] width 88 height 40
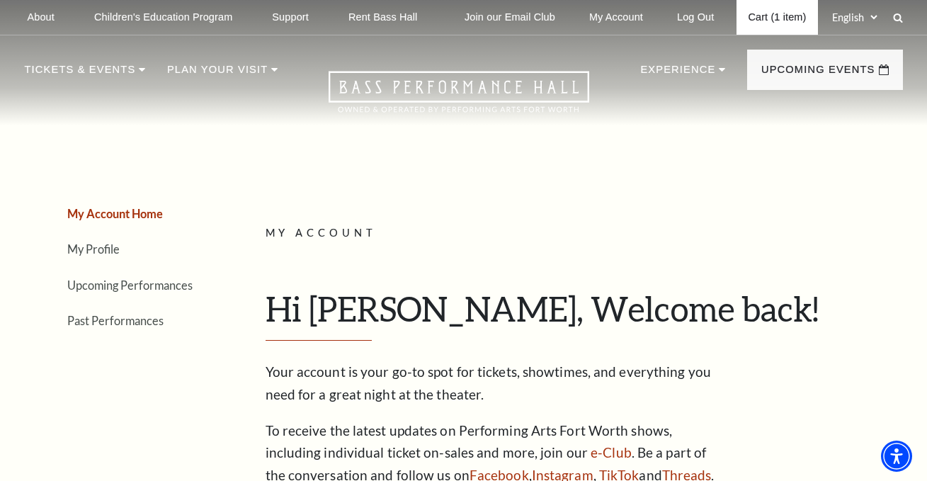
click at [768, 18] on link "Cart (1 item)" at bounding box center [777, 17] width 81 height 35
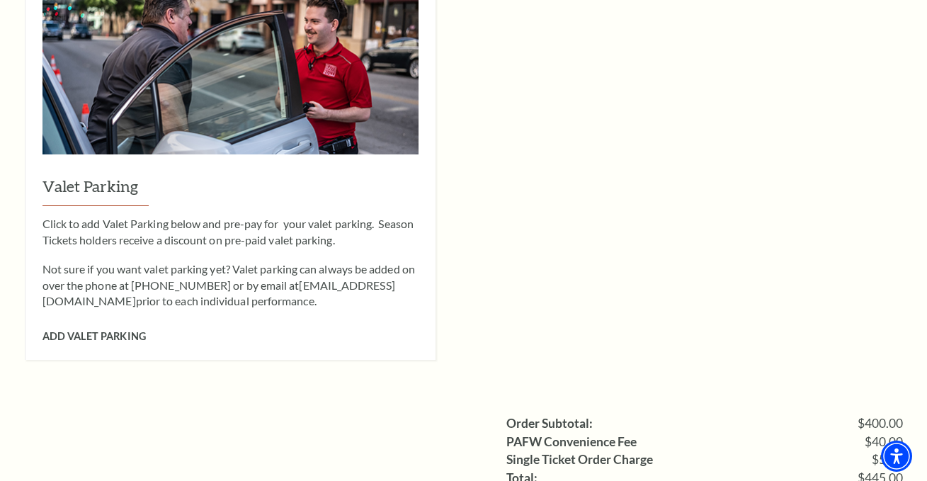
scroll to position [1487, 0]
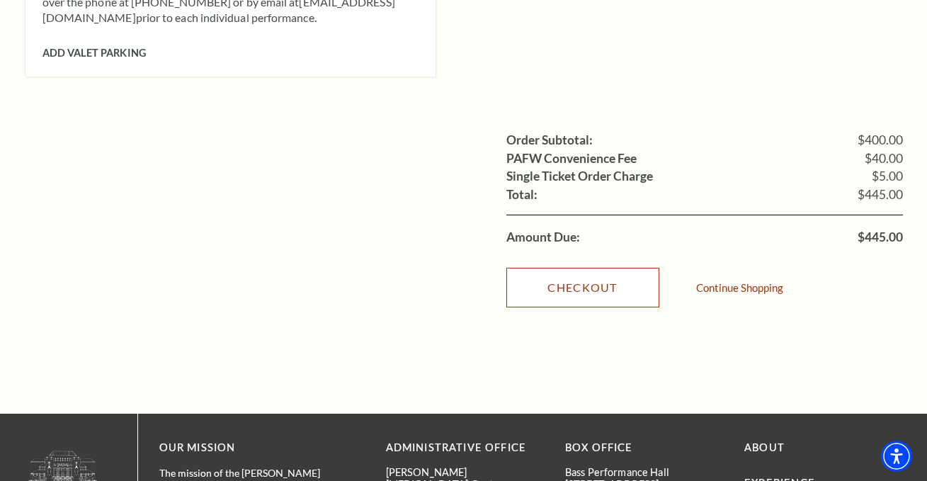
drag, startPoint x: 590, startPoint y: 263, endPoint x: 574, endPoint y: 268, distance: 17.0
click at [590, 268] on link "Checkout" at bounding box center [582, 288] width 153 height 40
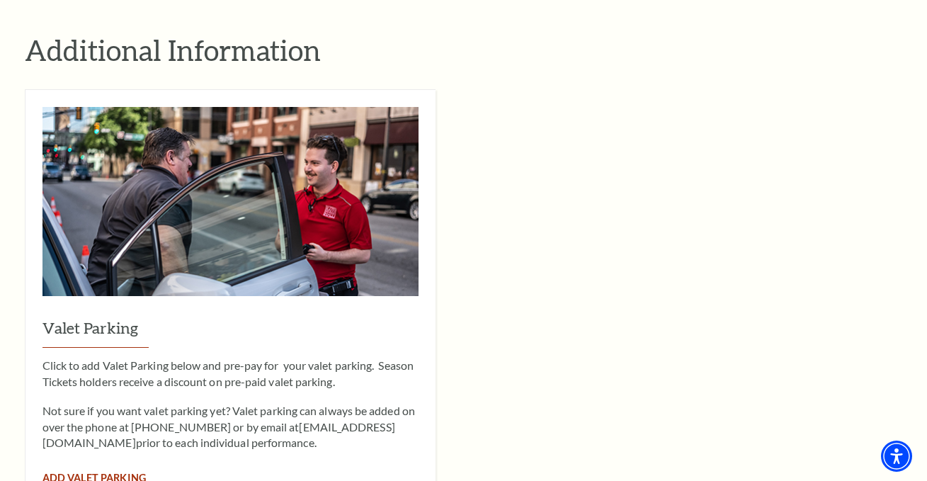
scroll to position [992, 0]
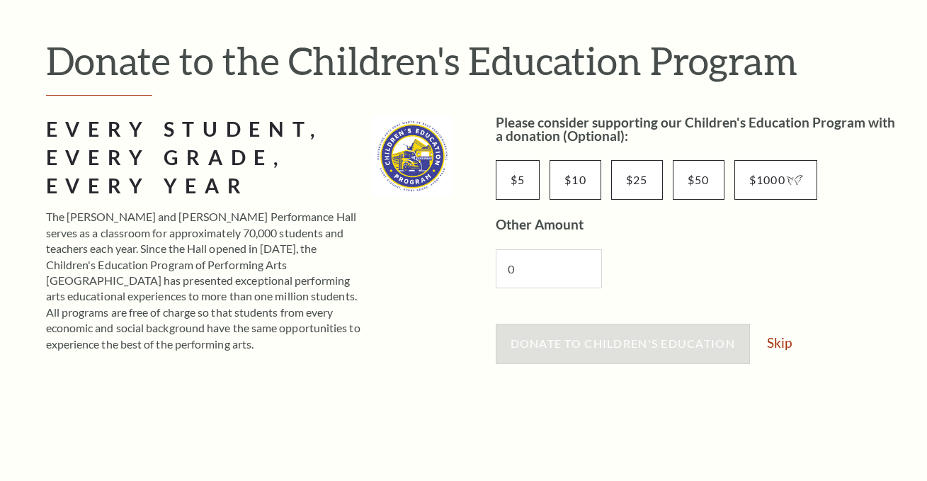
scroll to position [142, 0]
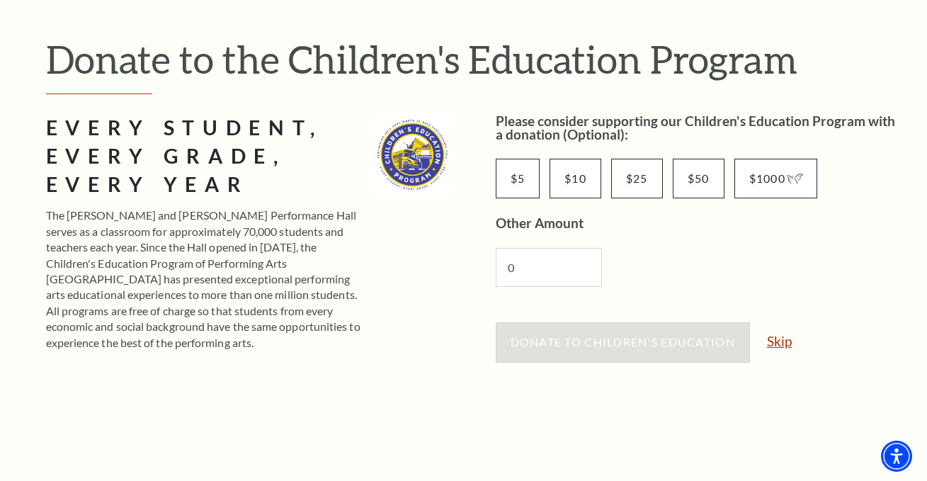
click at [786, 339] on link "Skip" at bounding box center [779, 340] width 25 height 13
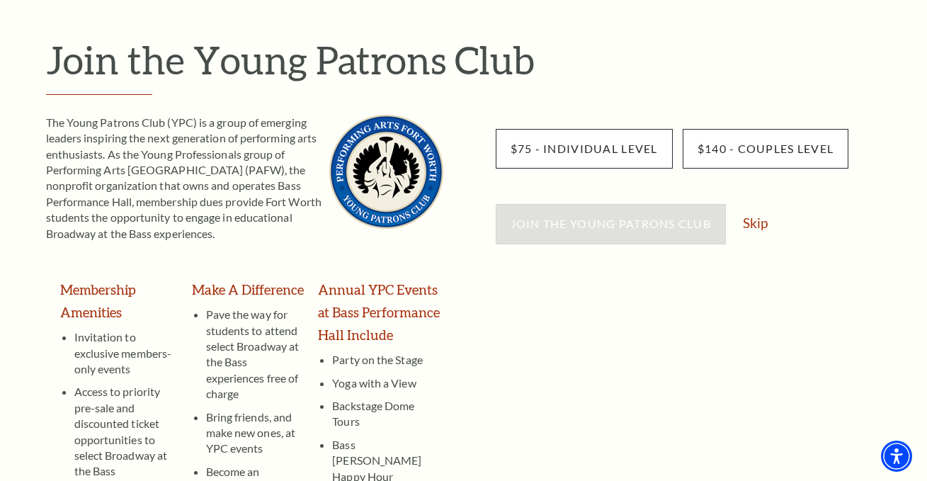
scroll to position [142, 0]
click at [761, 228] on link "Skip" at bounding box center [755, 221] width 25 height 13
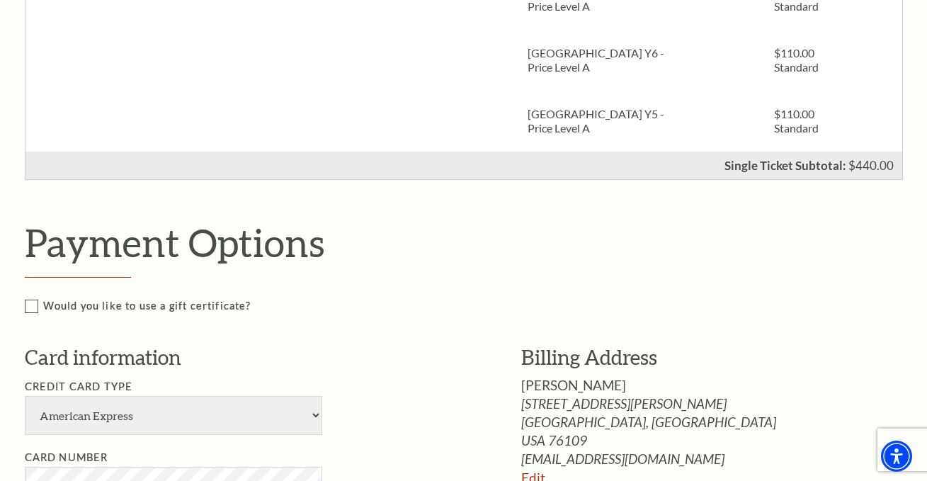
scroll to position [637, 0]
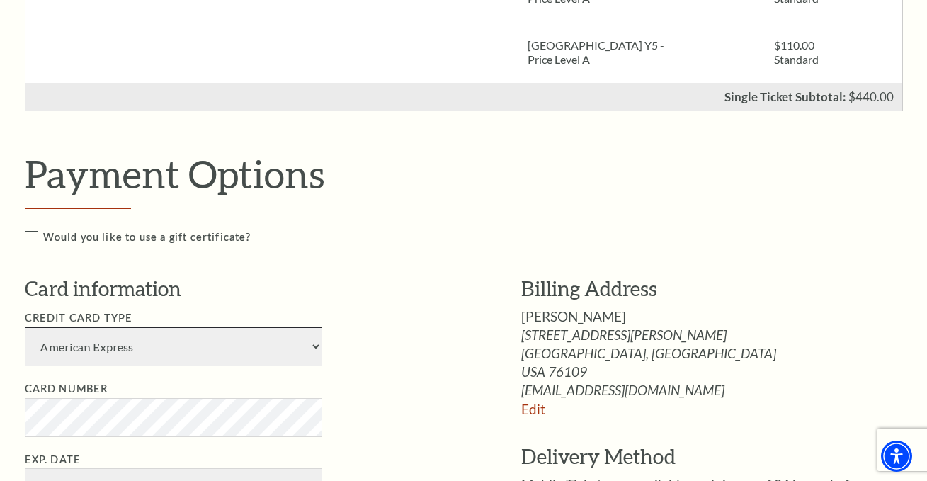
drag, startPoint x: 159, startPoint y: 357, endPoint x: 162, endPoint y: 348, distance: 9.6
click at [159, 357] on select "American Express Visa Master Card Discover" at bounding box center [173, 346] width 297 height 39
select select "24"
click at [25, 327] on select "American Express Visa Master Card Discover" at bounding box center [173, 346] width 297 height 39
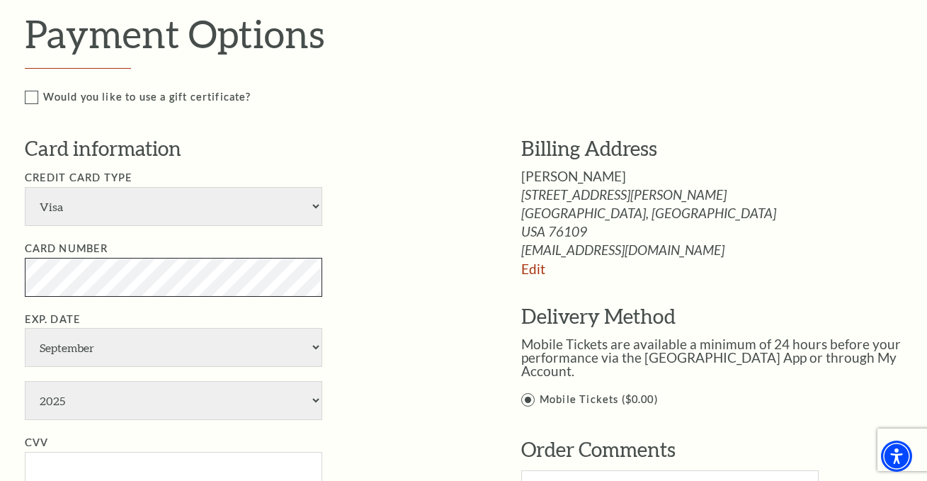
scroll to position [779, 0]
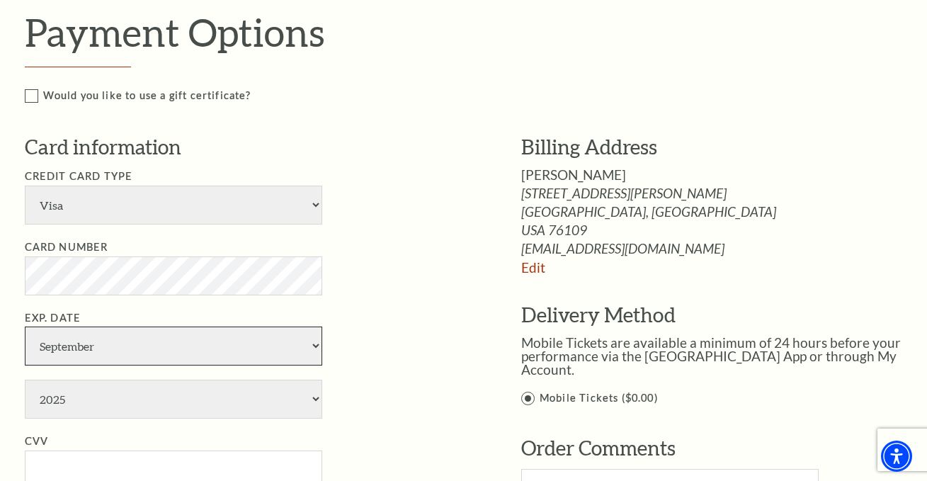
click at [74, 354] on select "January February March April May June July August September October November De…" at bounding box center [173, 346] width 297 height 39
select select "3"
click at [25, 327] on select "January February March April May June July August September October November De…" at bounding box center [173, 346] width 297 height 39
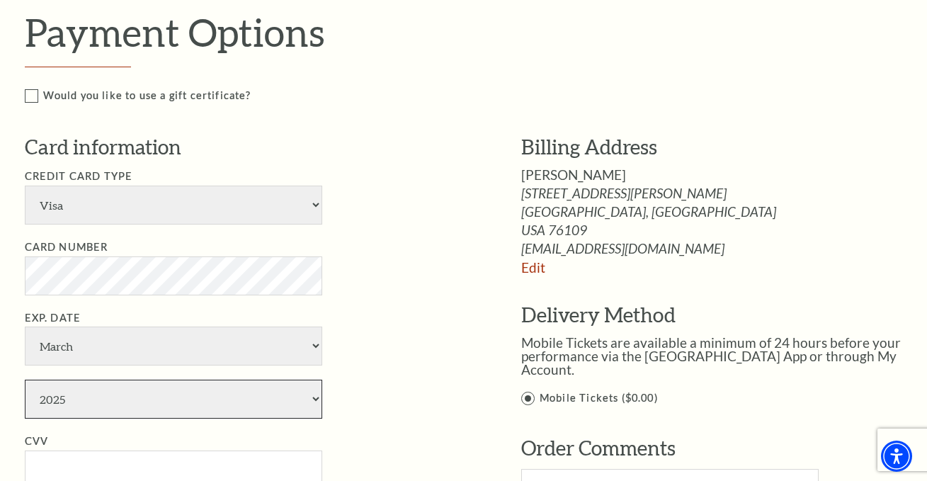
click at [96, 406] on select "2025 2026 2027 2028 2029 2030 2031 2032 2033 2034" at bounding box center [173, 399] width 297 height 39
click at [61, 397] on select "2025 2026 2027 2028 2029 2030 2031 2032 2033 2034" at bounding box center [173, 399] width 297 height 39
select select "2031"
click at [25, 380] on select "2025 2026 2027 2028 2029 2030 2031 2032 2033 2034" at bounding box center [173, 399] width 297 height 39
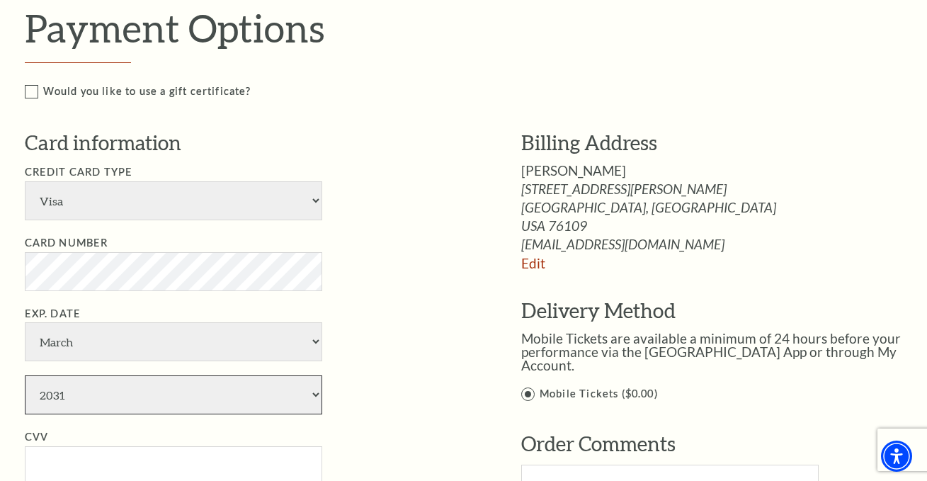
scroll to position [850, 0]
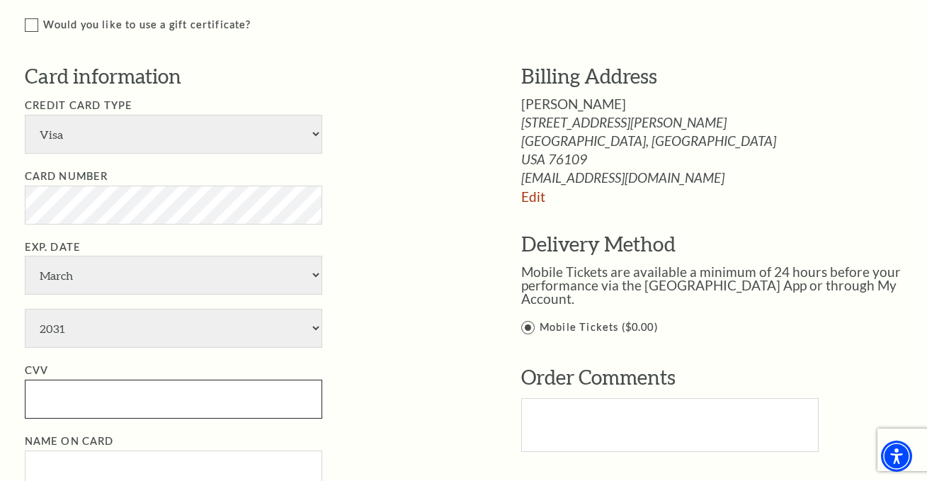
click at [123, 385] on input "CVV" at bounding box center [173, 399] width 297 height 39
click at [98, 397] on input "CVV" at bounding box center [173, 399] width 297 height 39
type input "630"
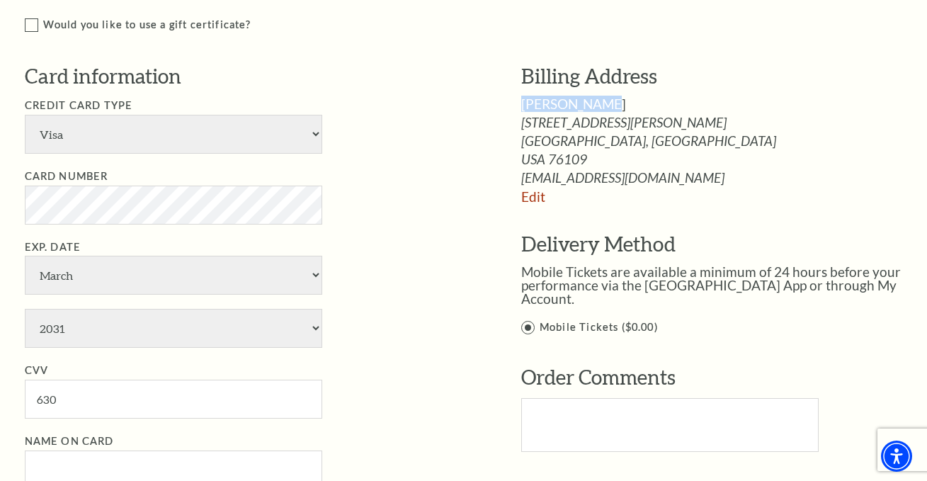
drag, startPoint x: 525, startPoint y: 107, endPoint x: 622, endPoint y: 105, distance: 97.1
click at [622, 105] on div "Oscar Forman" at bounding box center [727, 103] width 412 height 13
copy span "Oscar Forman"
click at [103, 460] on input "Name on Card" at bounding box center [173, 469] width 297 height 39
paste input "Oscar Forman"
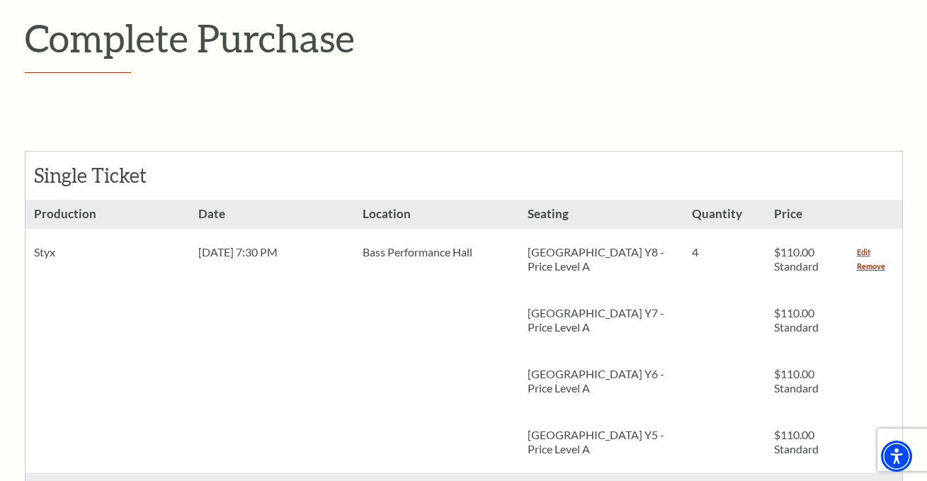
scroll to position [283, 0]
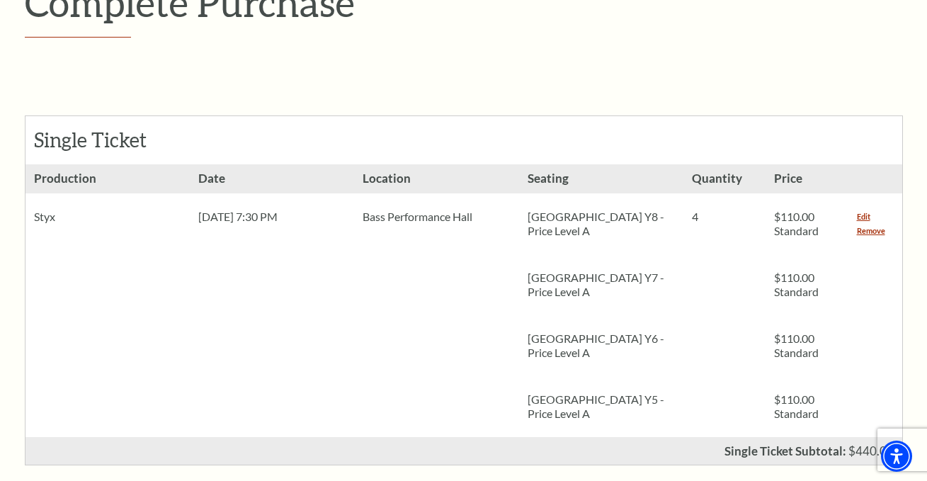
type input "Oscar Forman"
drag, startPoint x: 526, startPoint y: 217, endPoint x: 653, endPoint y: 222, distance: 126.9
click at [653, 222] on div "Parterre Circle Center Y8 - Price Level A" at bounding box center [601, 223] width 164 height 61
copy p "Parterre Circle Center Y8"
click at [291, 324] on li "Date Wed, Oct 22 2025 7:30 PM" at bounding box center [272, 300] width 164 height 273
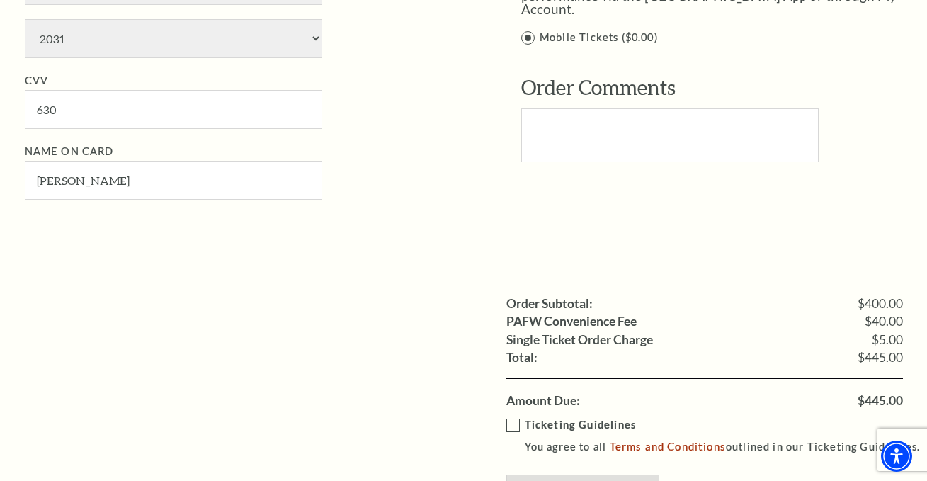
scroll to position [1346, 0]
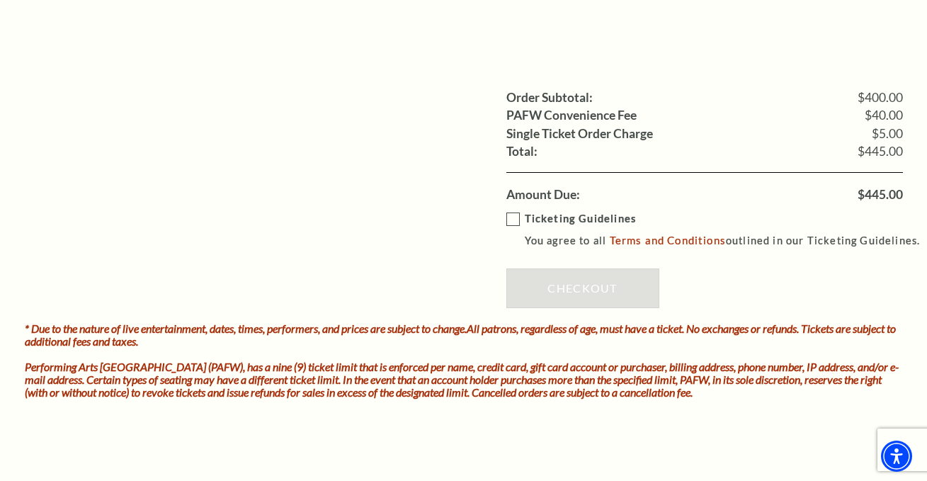
click at [516, 220] on label "Ticketing Guidelines You agree to all Terms and Conditions outlined in our Tick…" at bounding box center [719, 229] width 427 height 39
click at [0, 0] on input "Ticketing Guidelines You agree to all Terms and Conditions outlined in our Tick…" at bounding box center [0, 0] width 0 height 0
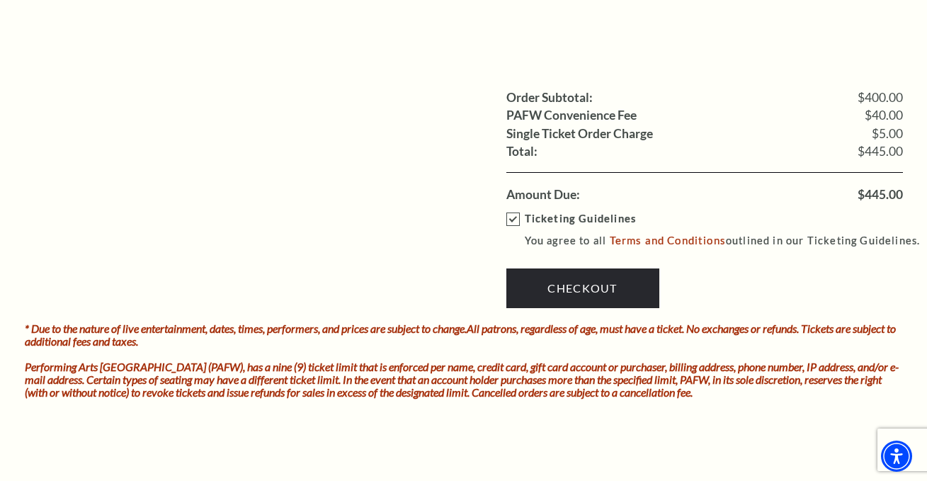
drag, startPoint x: 368, startPoint y: 210, endPoint x: 424, endPoint y: 206, distance: 56.1
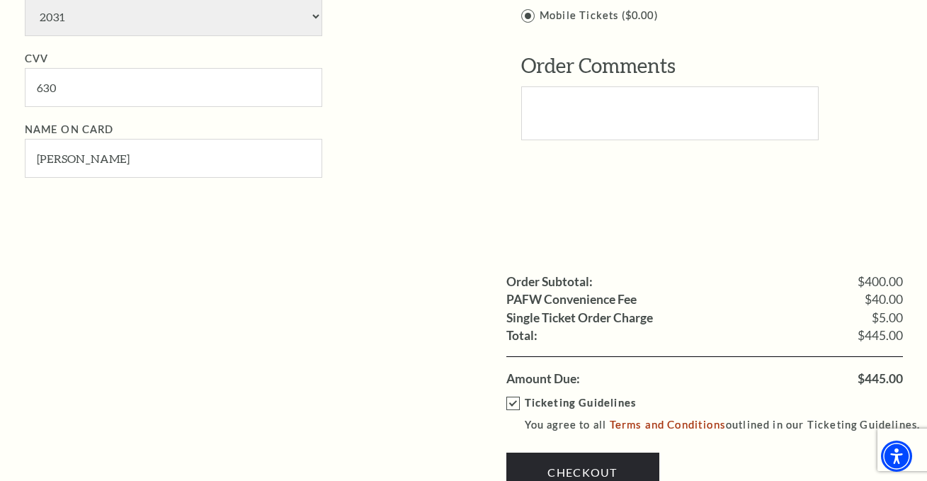
scroll to position [1275, 0]
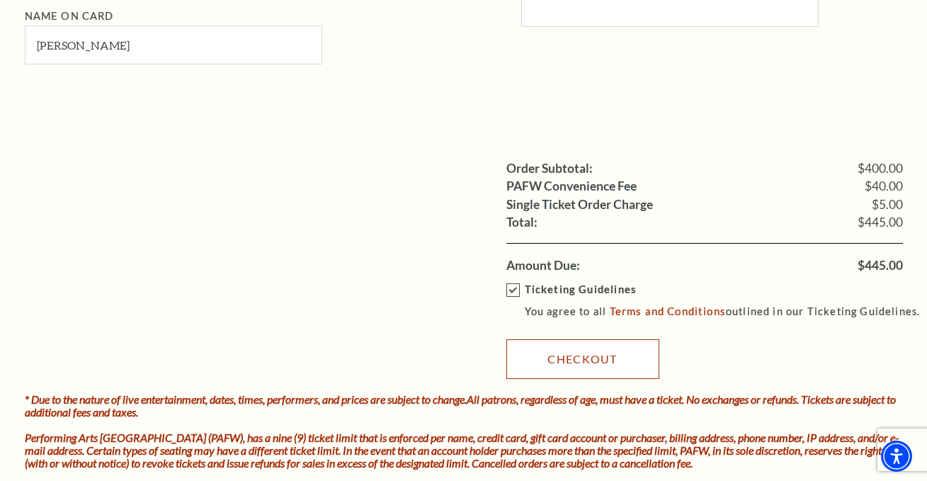
click at [591, 356] on link "Checkout" at bounding box center [582, 359] width 153 height 40
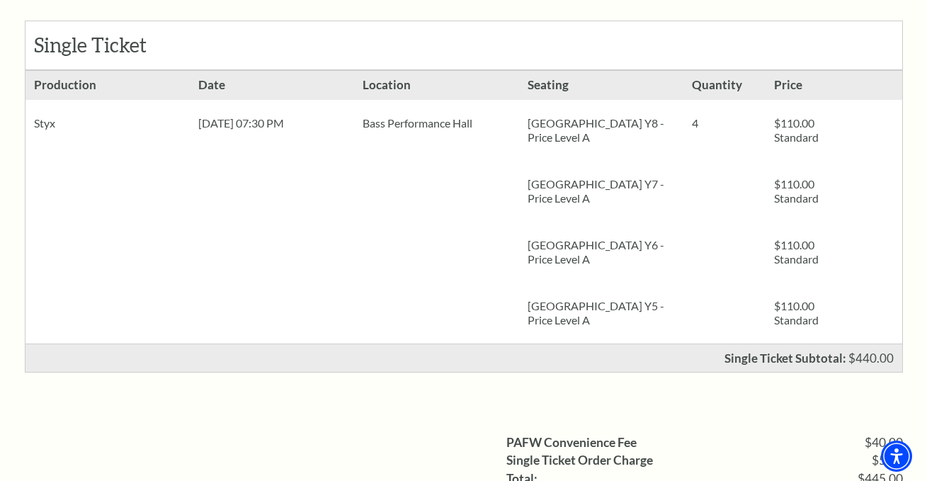
scroll to position [354, 0]
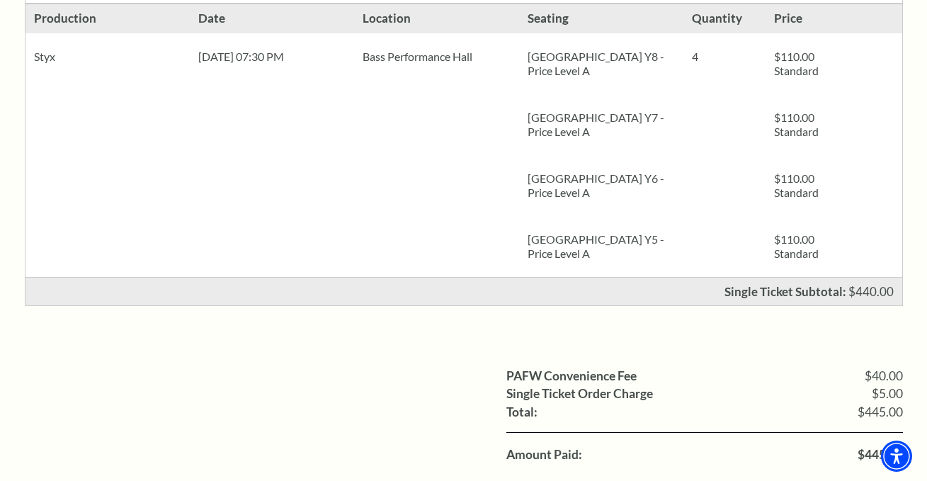
drag, startPoint x: 8, startPoint y: 346, endPoint x: 114, endPoint y: 346, distance: 106.2
click at [8, 346] on div "Order Confirmation Single Ticket Production 4 $110.00 Standard $110.00" at bounding box center [463, 192] width 927 height 878
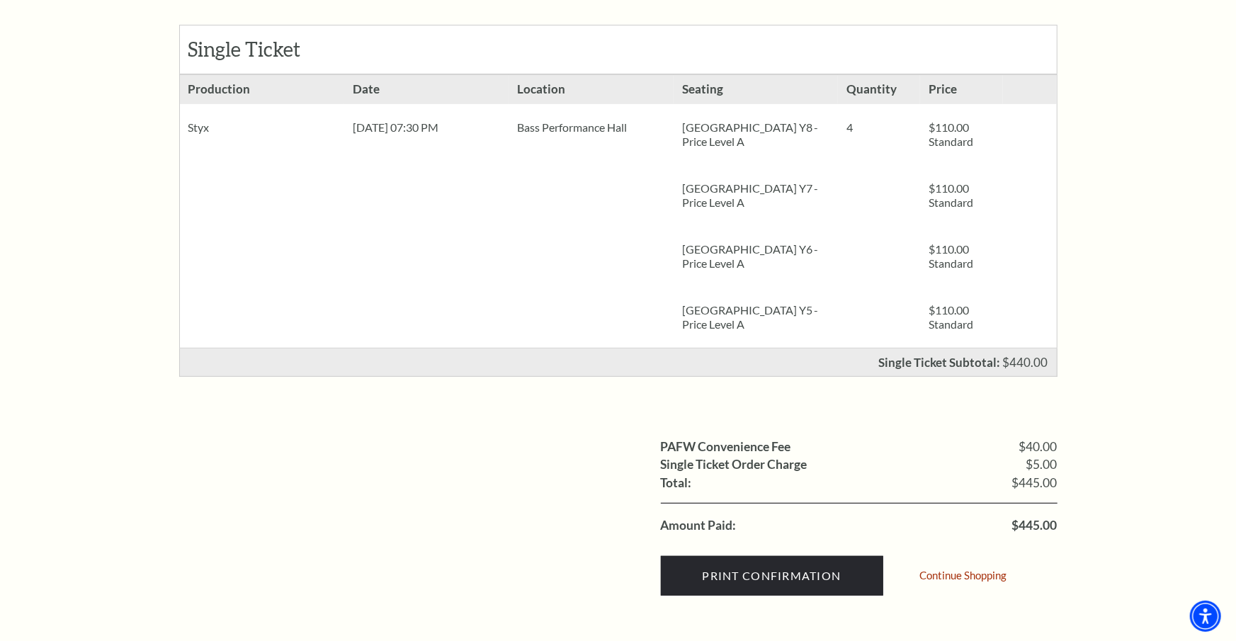
drag, startPoint x: 937, startPoint y: 74, endPoint x: 453, endPoint y: 250, distance: 514.9
click at [451, 244] on li "Date [DATE] 07:30 PM" at bounding box center [426, 211] width 164 height 273
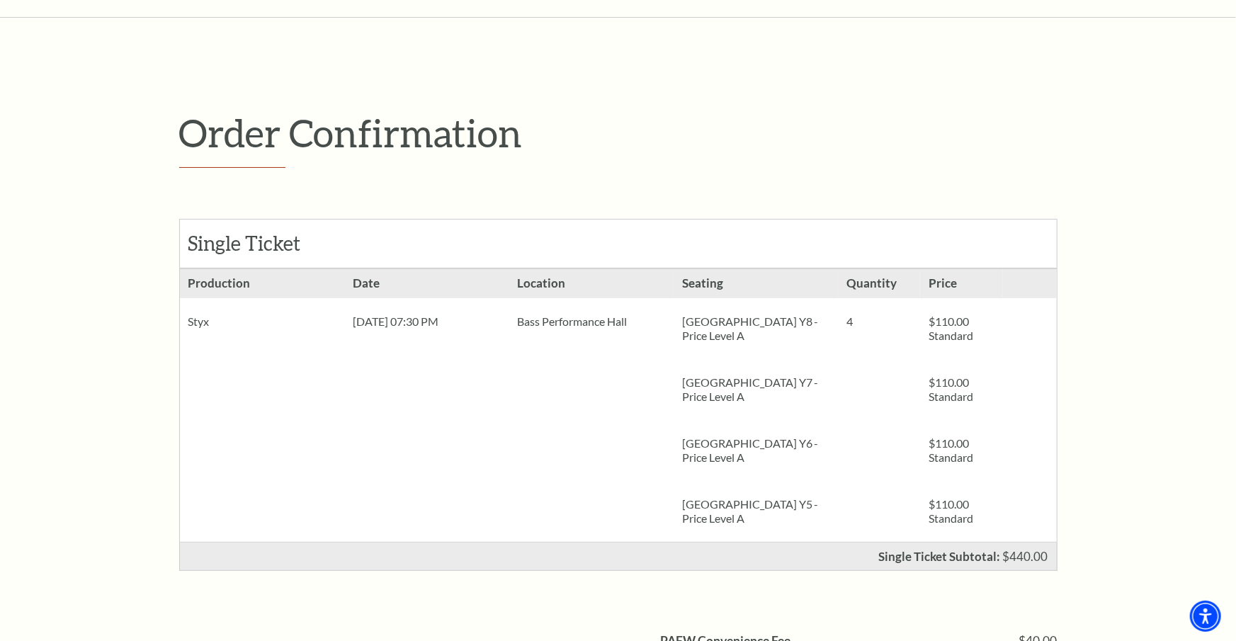
scroll to position [0, 0]
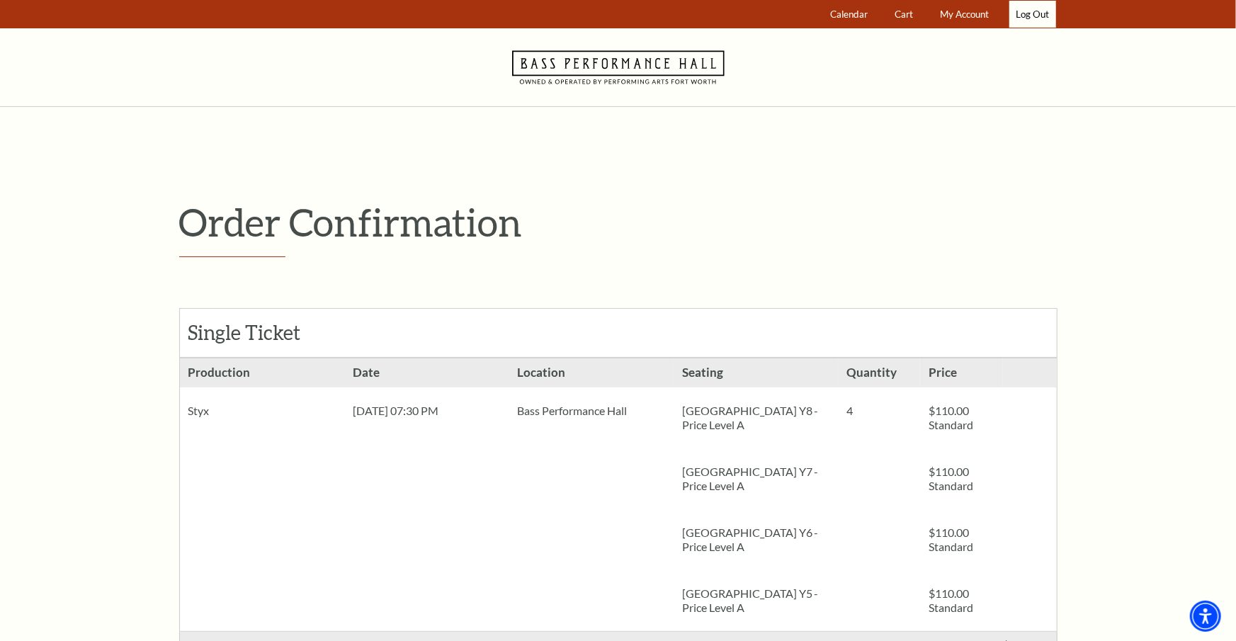
click at [926, 8] on link "Log Out" at bounding box center [1032, 15] width 47 height 28
